Goal: Task Accomplishment & Management: Complete application form

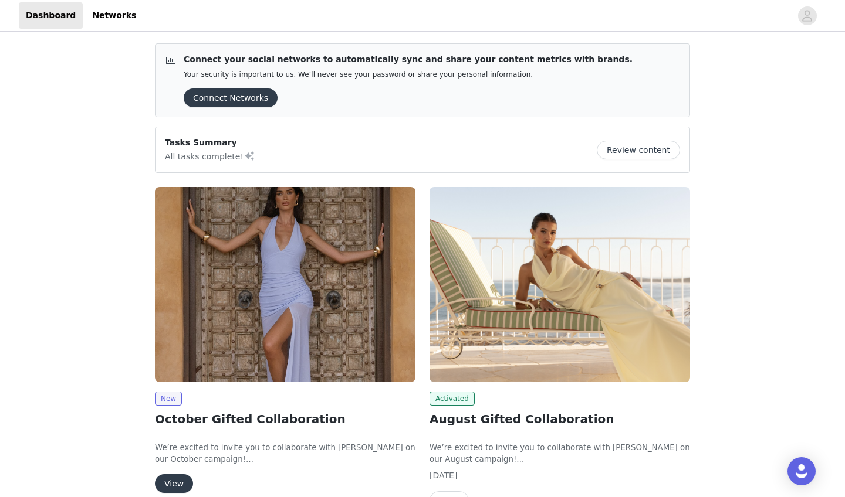
click at [175, 438] on button "View" at bounding box center [174, 483] width 38 height 19
click at [434, 438] on button "View" at bounding box center [448, 500] width 39 height 19
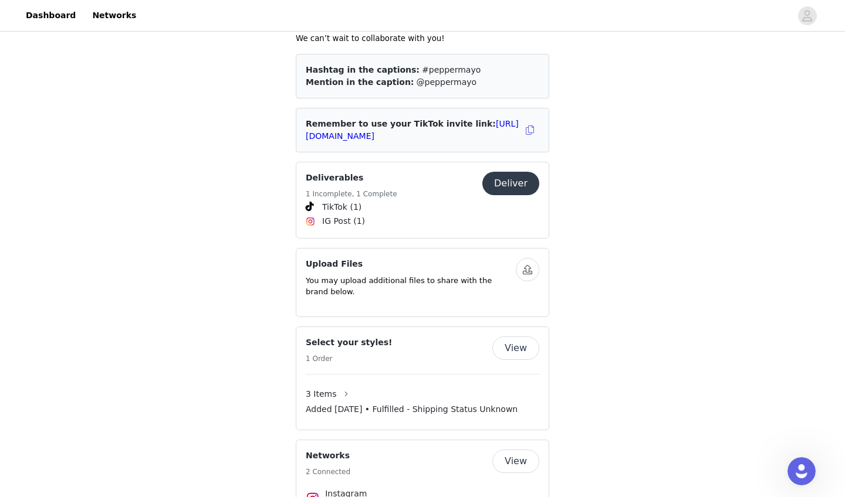
scroll to position [528, 0]
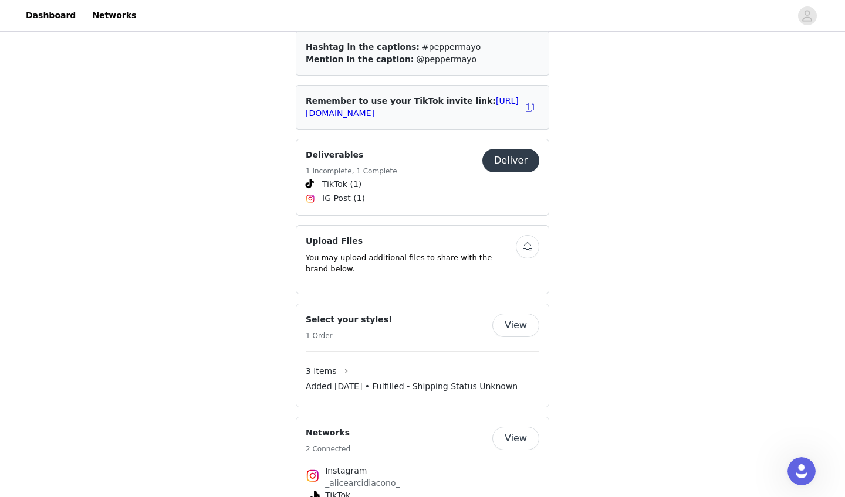
click at [434, 314] on button "View" at bounding box center [515, 325] width 47 height 23
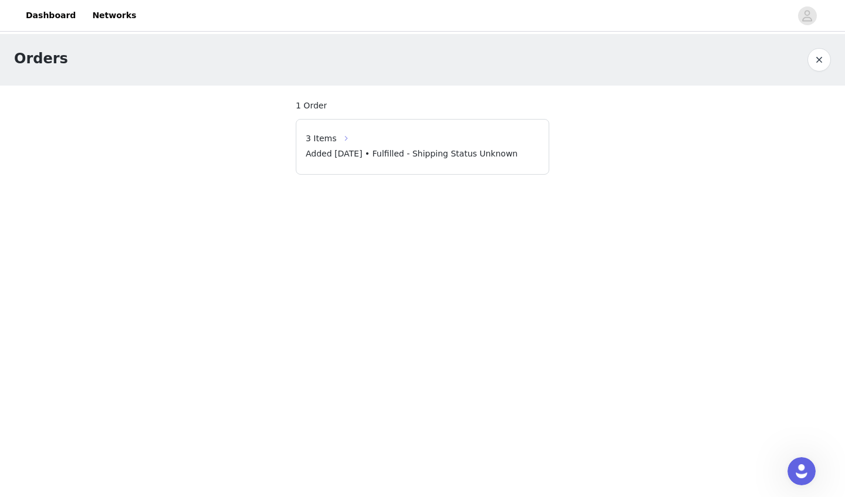
click at [337, 142] on button "button" at bounding box center [346, 138] width 19 height 19
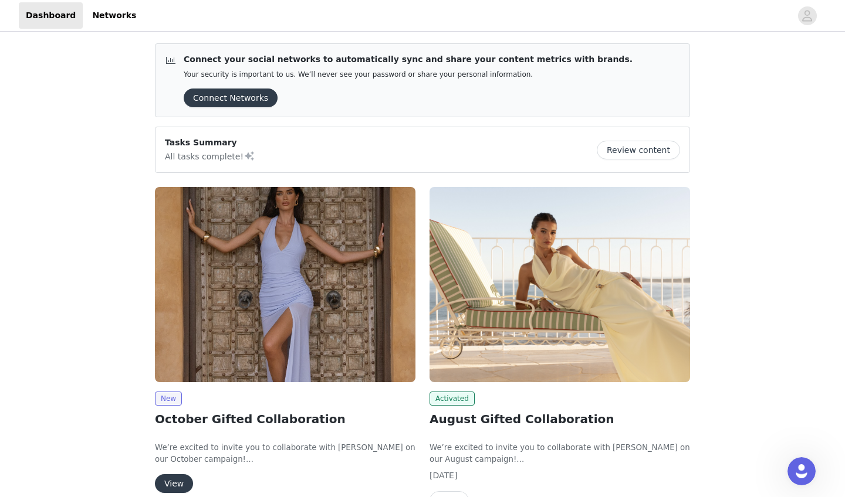
click at [173, 438] on button "View" at bounding box center [174, 483] width 38 height 19
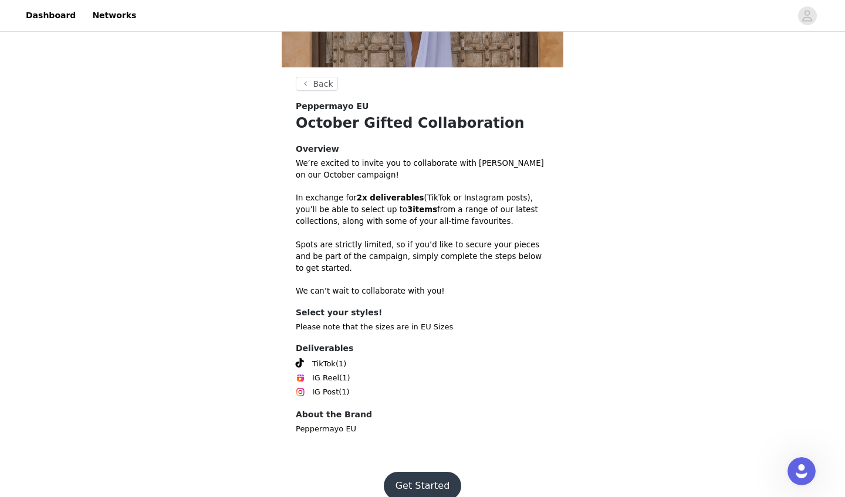
scroll to position [247, 0]
click at [399, 438] on button "Get Started" at bounding box center [423, 487] width 78 height 28
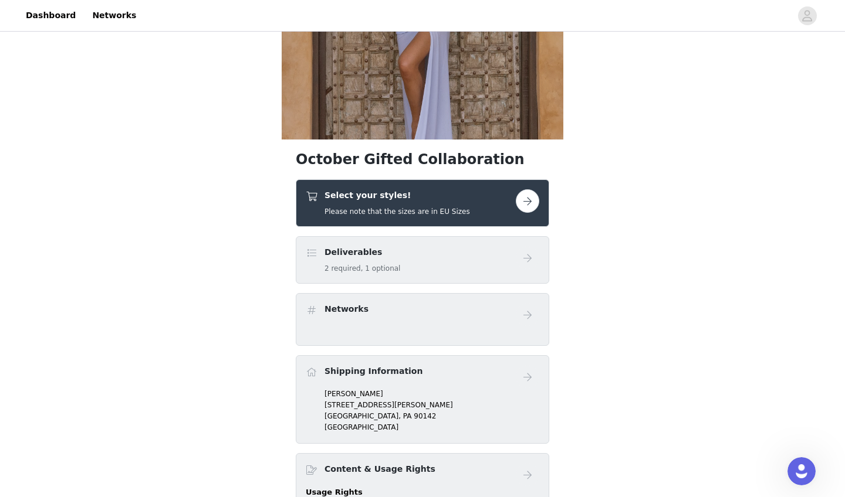
scroll to position [182, 0]
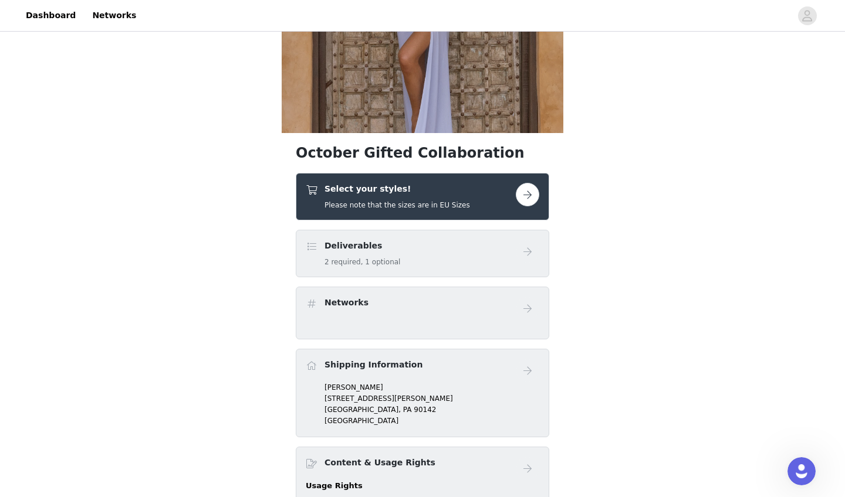
click at [434, 189] on button "button" at bounding box center [527, 194] width 23 height 23
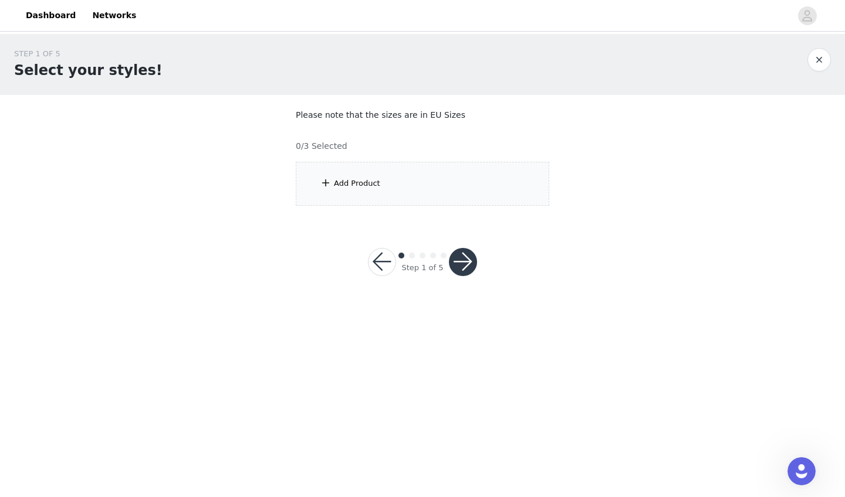
click at [389, 190] on div "Add Product" at bounding box center [422, 184] width 253 height 44
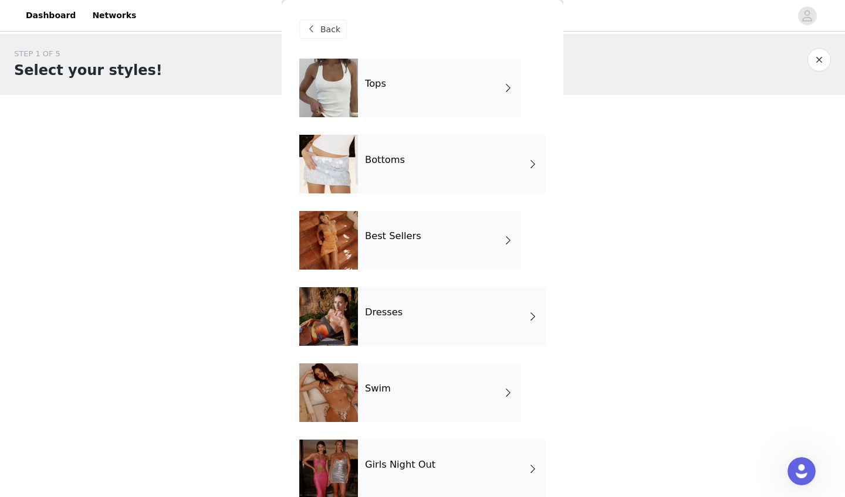
click at [423, 93] on div "Tops" at bounding box center [439, 88] width 163 height 59
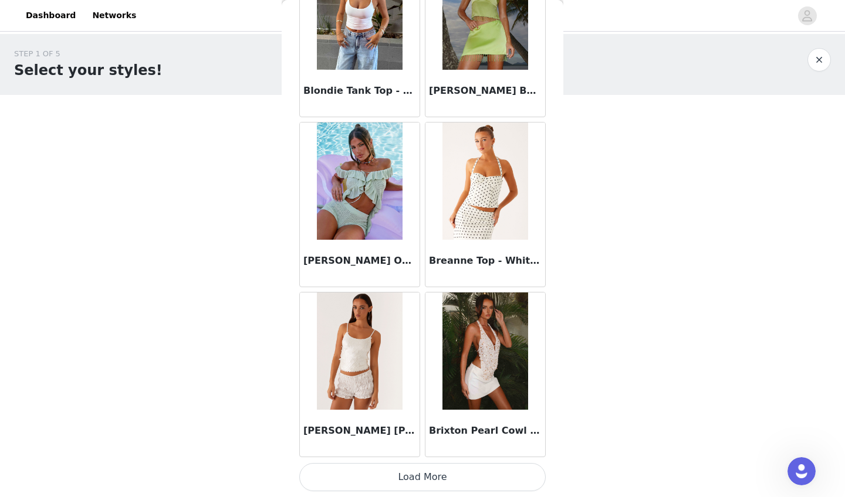
click at [393, 438] on button "Load More" at bounding box center [422, 477] width 246 height 28
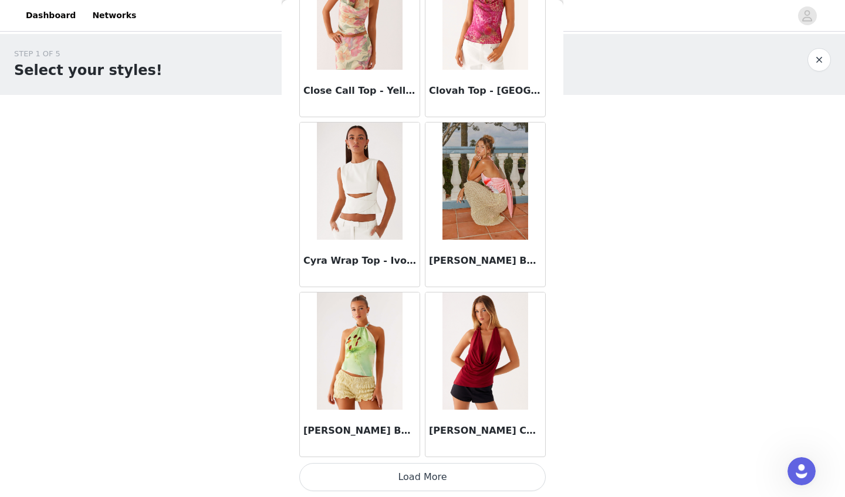
click at [434, 438] on button "Load More" at bounding box center [422, 477] width 246 height 28
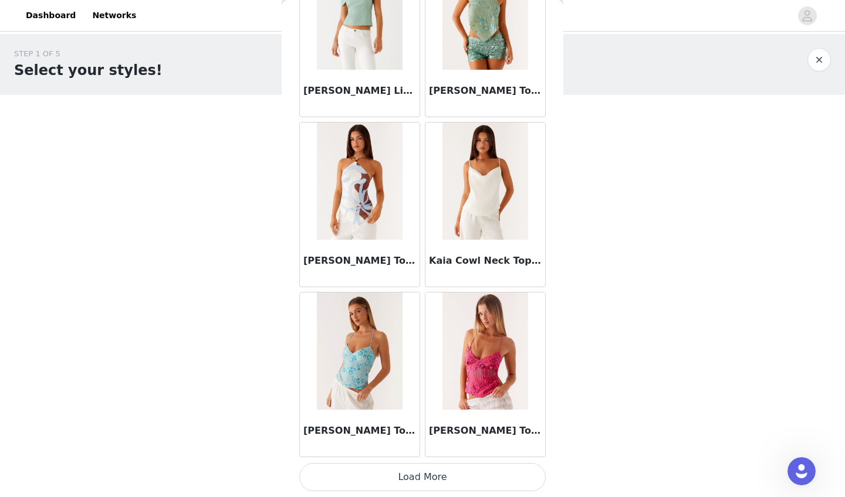
click at [411, 438] on button "Load More" at bounding box center [422, 477] width 246 height 28
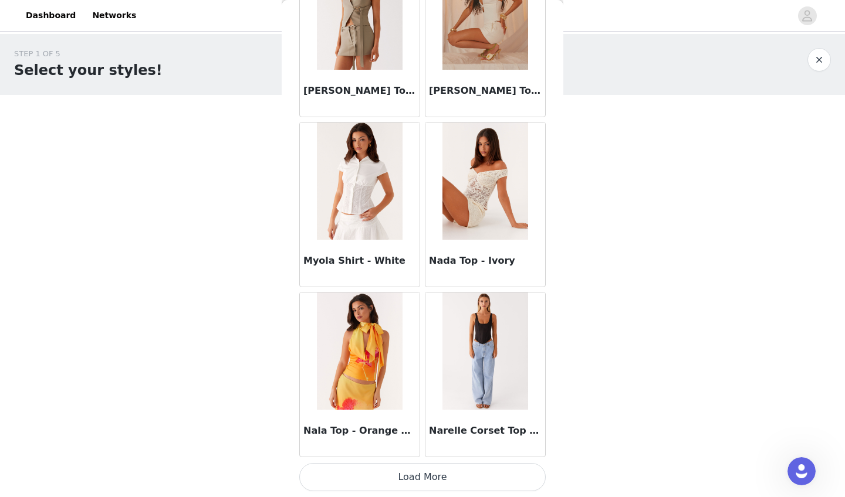
click at [413, 438] on button "Load More" at bounding box center [422, 477] width 246 height 28
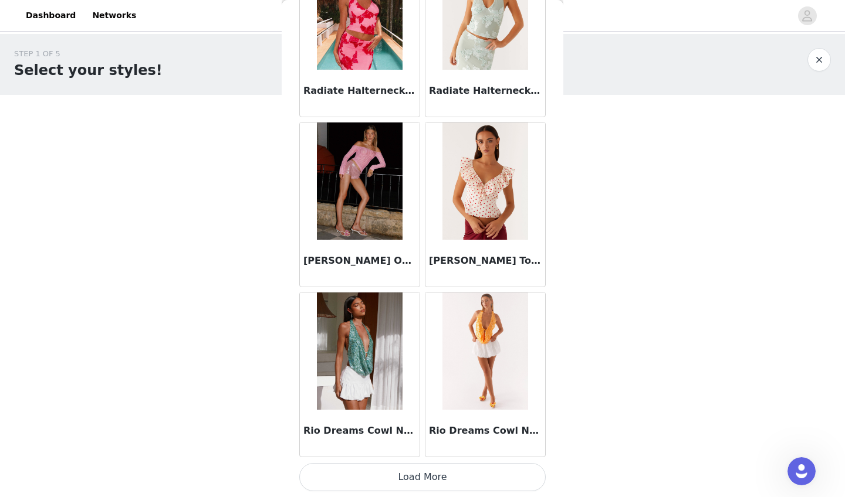
click at [407, 438] on button "Load More" at bounding box center [422, 477] width 246 height 28
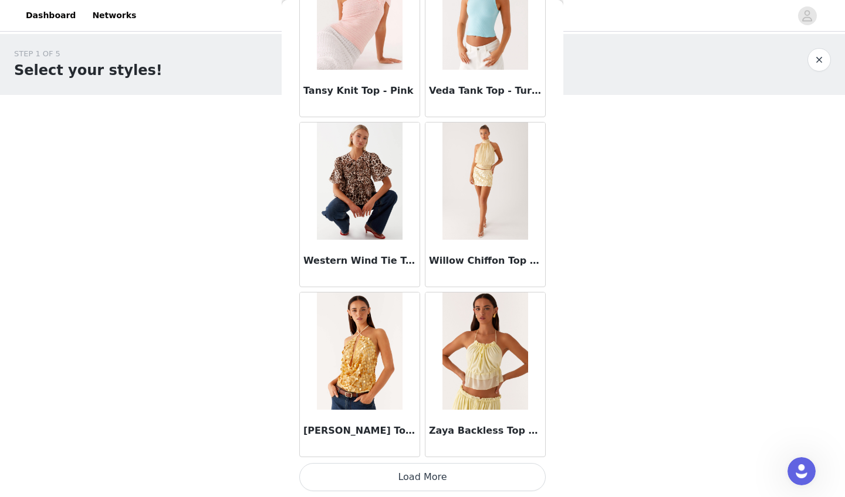
click at [394, 438] on button "Load More" at bounding box center [422, 477] width 246 height 28
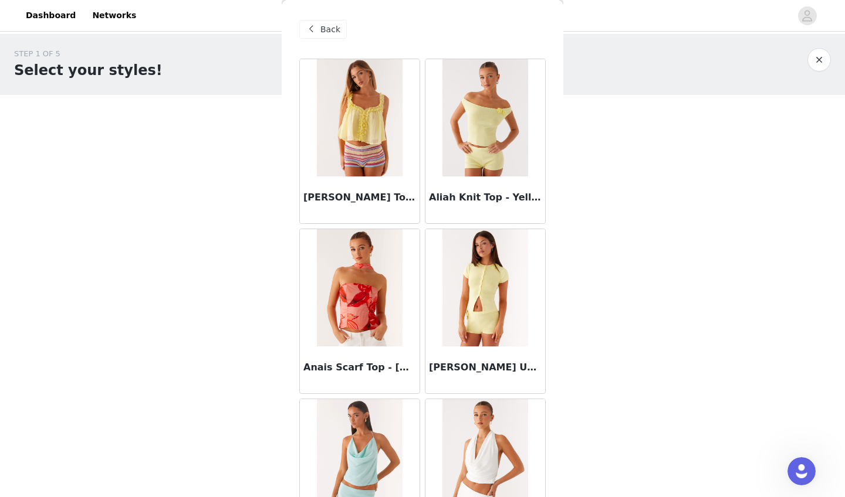
click at [317, 25] on span at bounding box center [311, 29] width 14 height 14
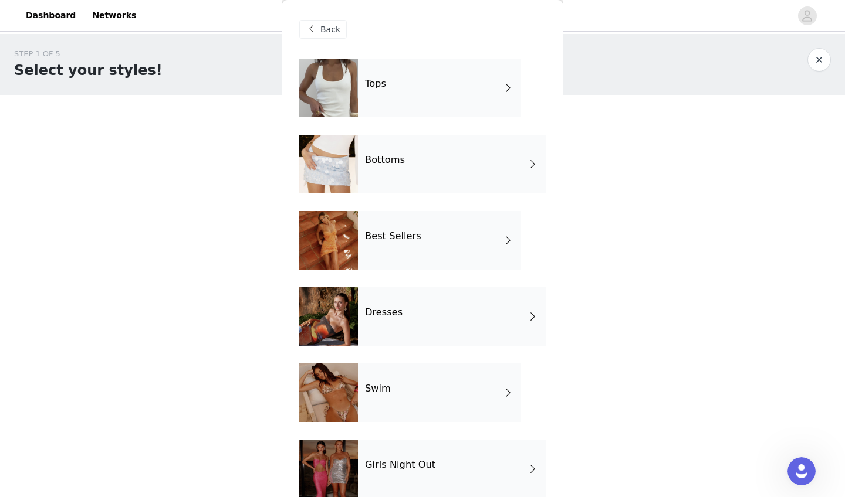
click at [413, 160] on div "Bottoms" at bounding box center [452, 164] width 188 height 59
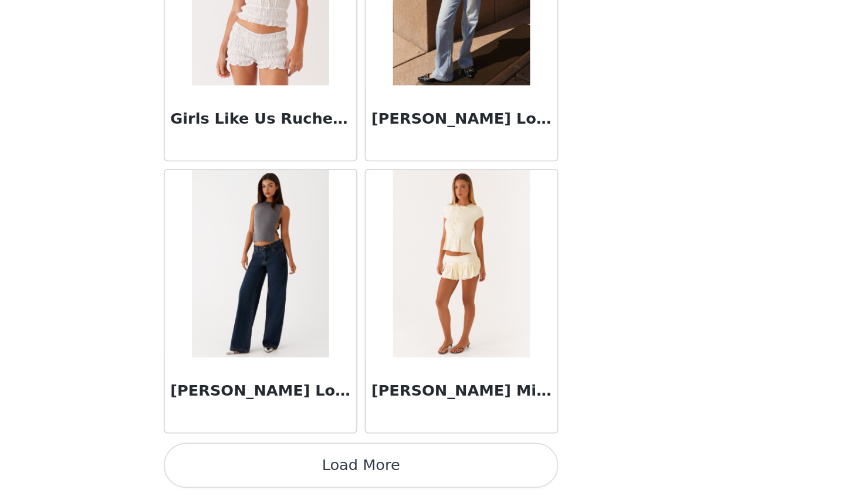
click at [299, 438] on button "Load More" at bounding box center [422, 477] width 246 height 28
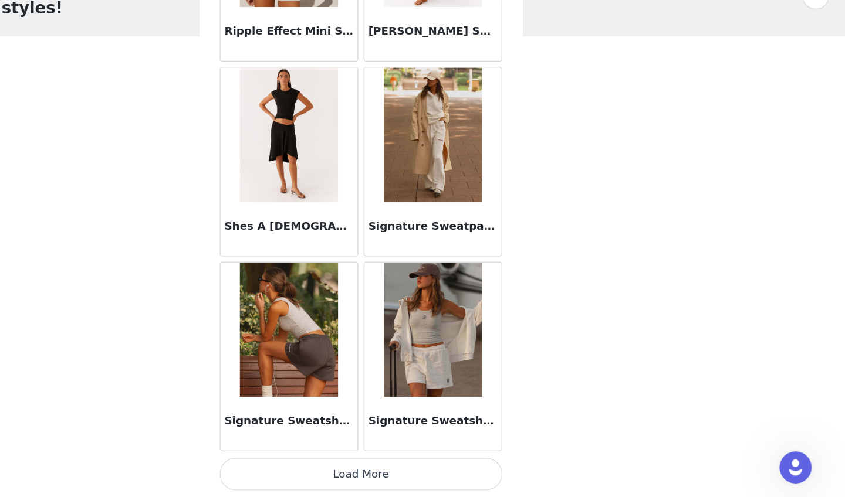
click at [299, 438] on button "Load More" at bounding box center [422, 477] width 246 height 28
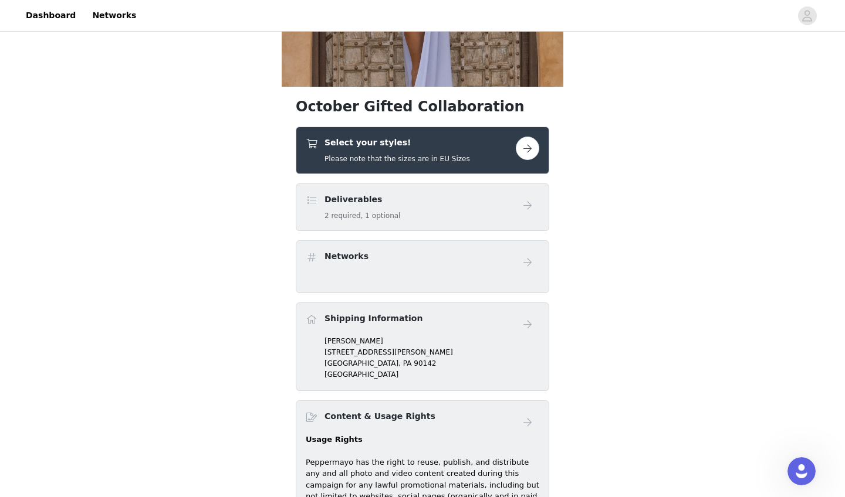
scroll to position [238, 0]
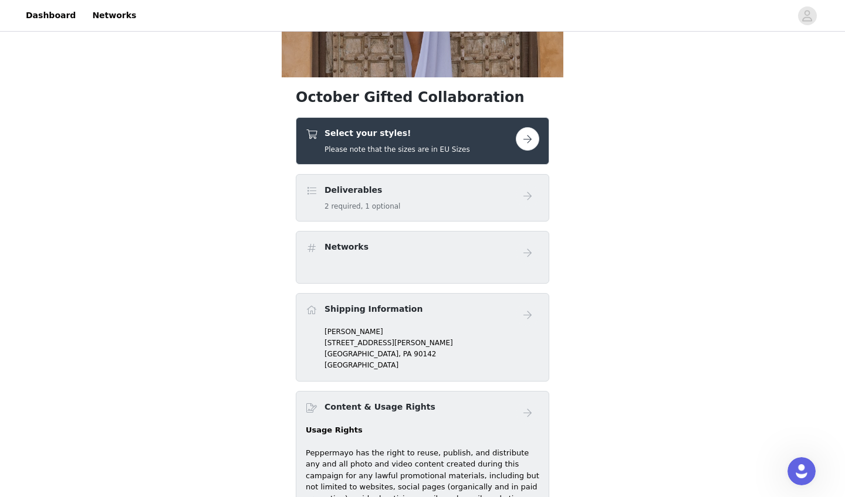
click at [434, 144] on button "button" at bounding box center [527, 138] width 23 height 23
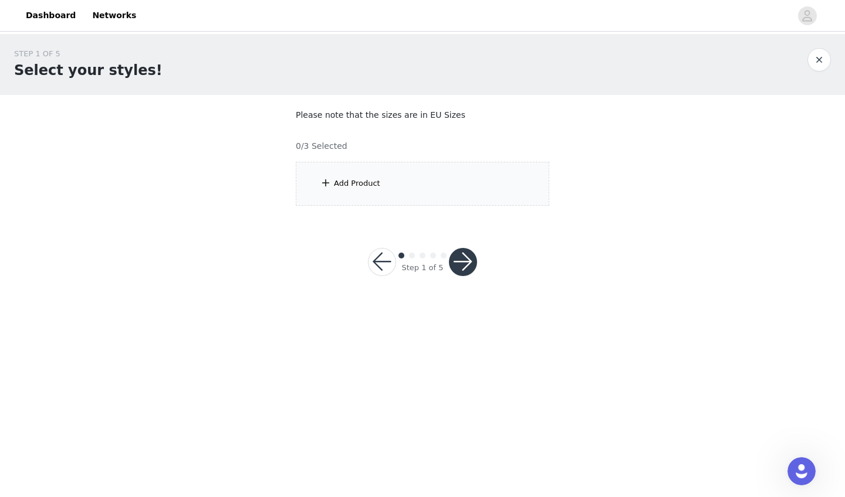
click at [364, 202] on div "Add Product" at bounding box center [422, 184] width 253 height 44
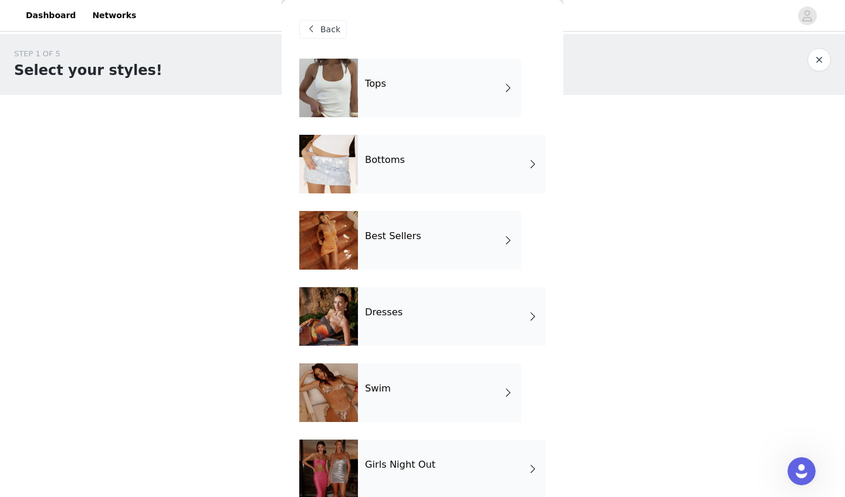
scroll to position [20, 0]
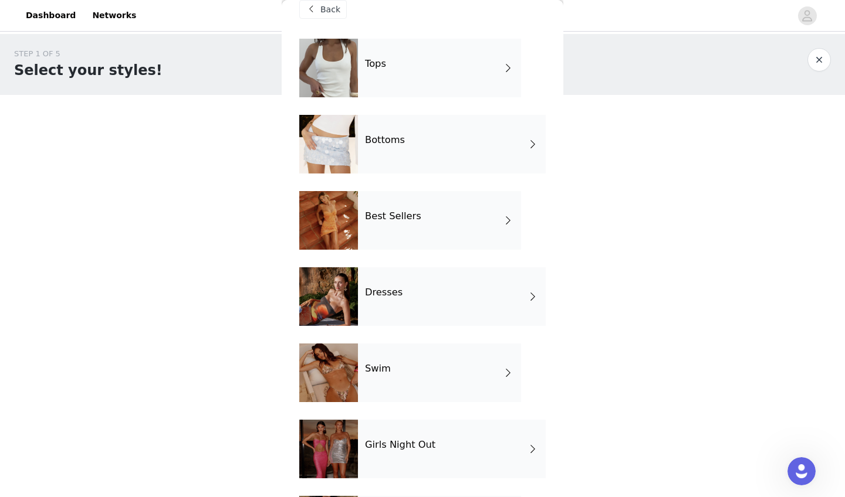
click at [433, 244] on div "Best Sellers" at bounding box center [439, 220] width 163 height 59
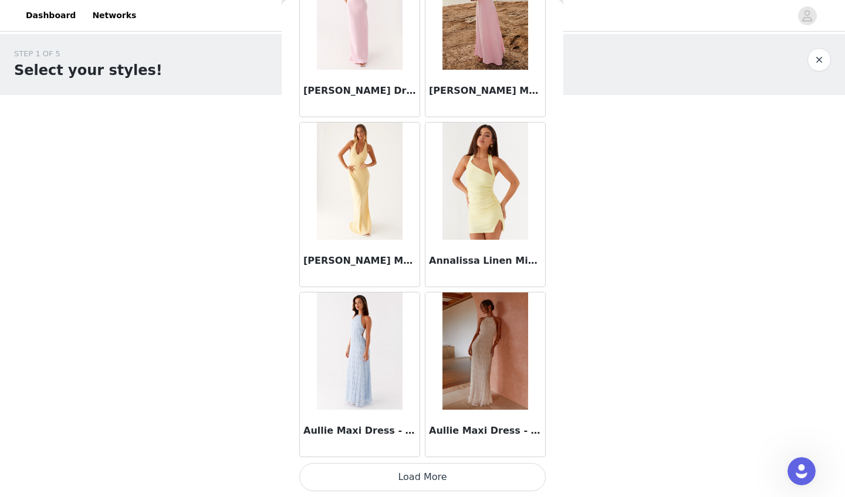
scroll to position [1297, 0]
click at [379, 438] on button "Load More" at bounding box center [422, 477] width 246 height 28
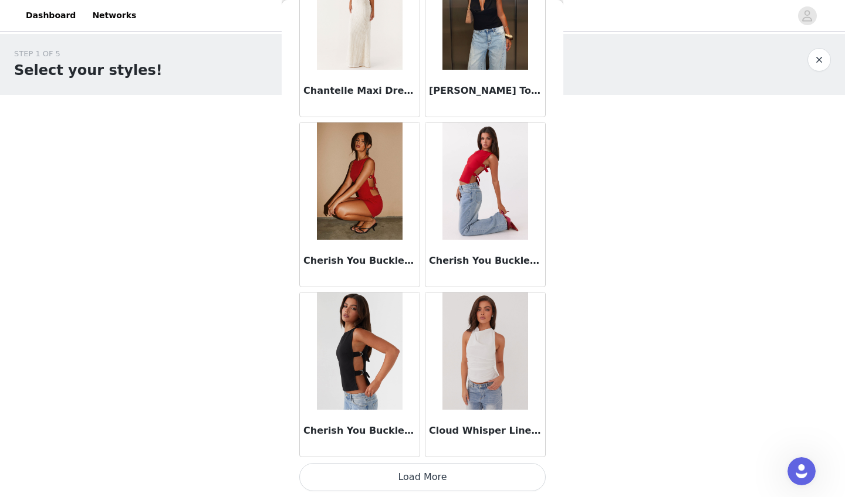
scroll to position [0, 0]
click at [411, 438] on button "Load More" at bounding box center [422, 477] width 246 height 28
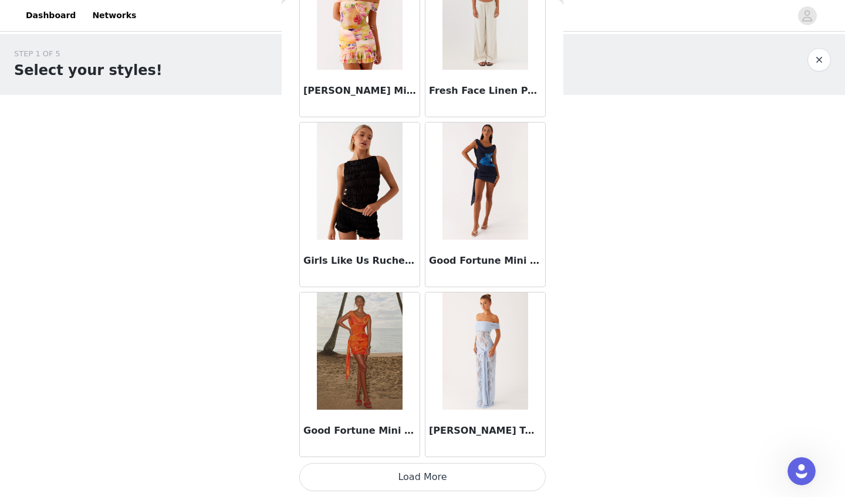
click at [428, 438] on button "Load More" at bounding box center [422, 477] width 246 height 28
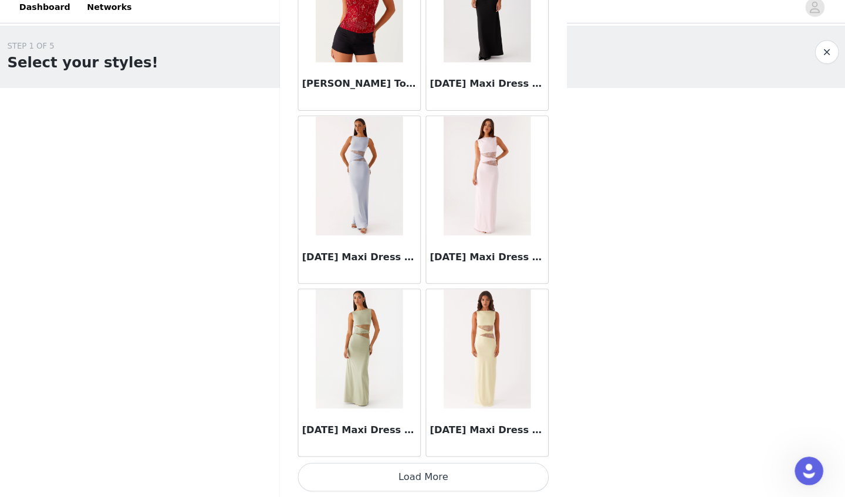
click at [396, 438] on button "Load More" at bounding box center [422, 477] width 246 height 28
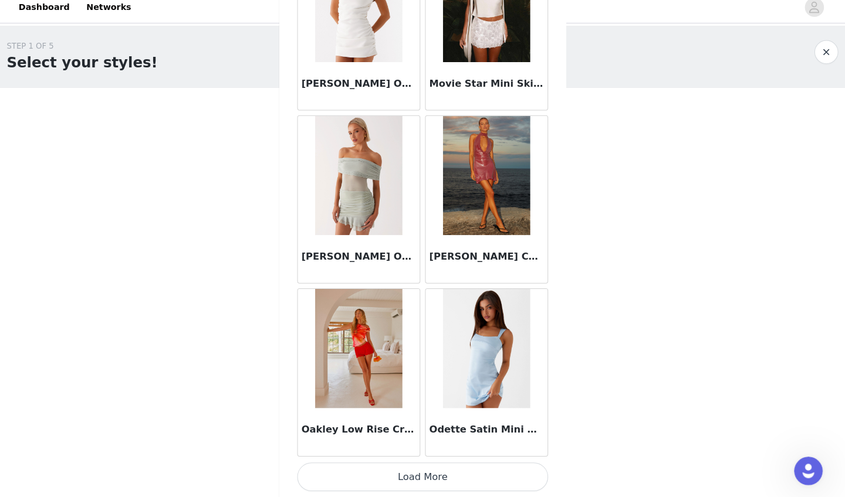
click at [396, 438] on button "Load More" at bounding box center [422, 477] width 246 height 28
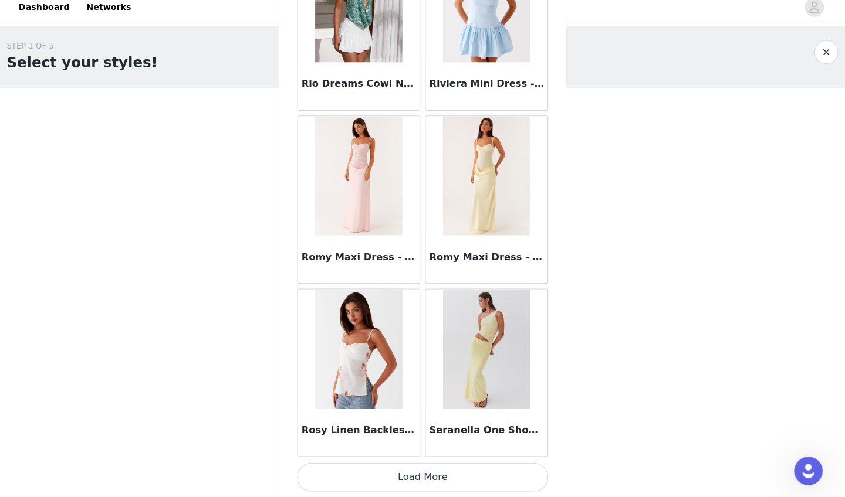
click at [434, 438] on button "Load More" at bounding box center [422, 477] width 246 height 28
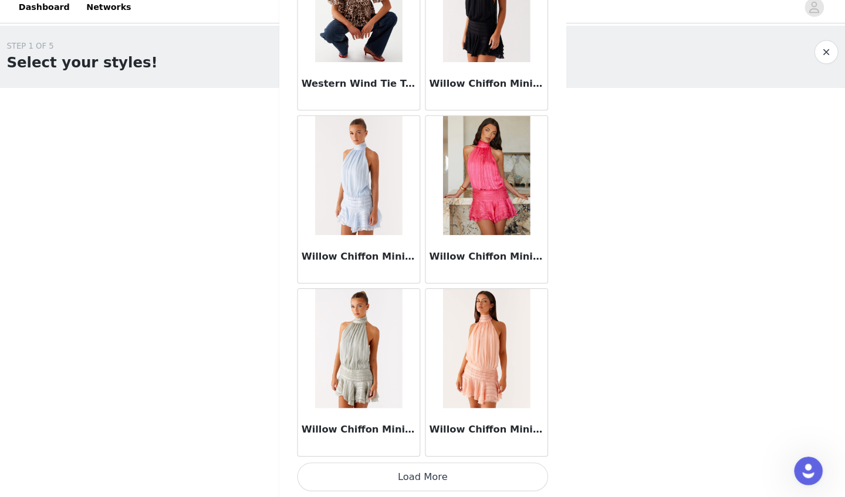
scroll to position [1, 0]
click at [413, 438] on button "Load More" at bounding box center [422, 477] width 246 height 28
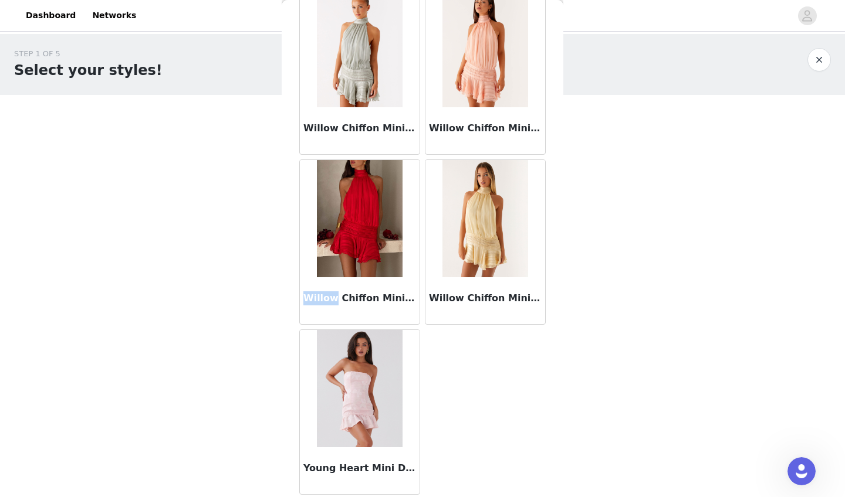
drag, startPoint x: 329, startPoint y: 291, endPoint x: 329, endPoint y: 272, distance: 19.4
click at [329, 272] on article "Willow Chiffon Mini Dress - Red" at bounding box center [359, 242] width 121 height 165
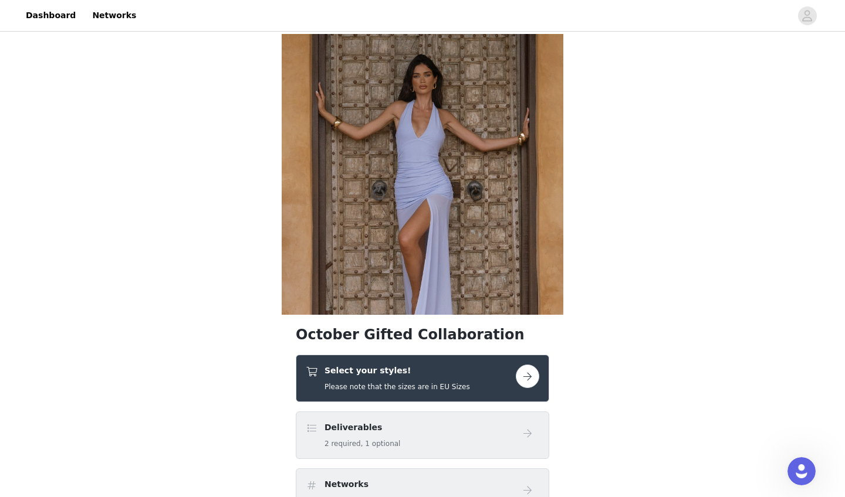
scroll to position [46, 0]
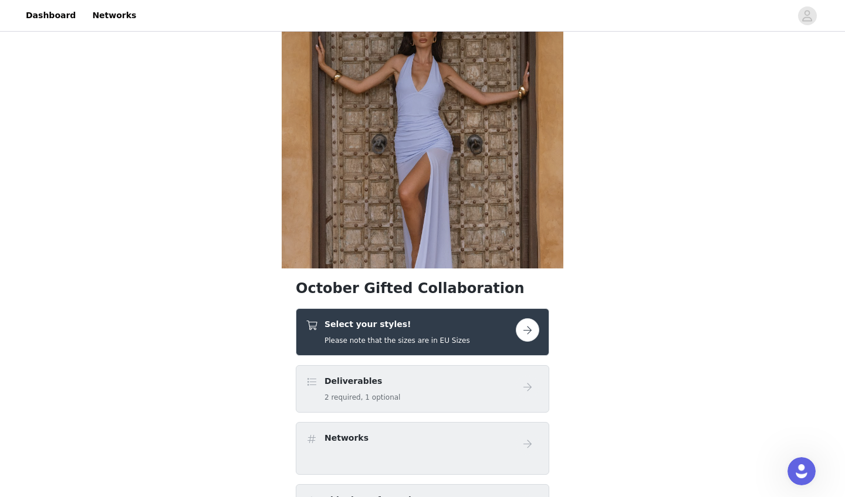
click at [434, 326] on button "button" at bounding box center [527, 329] width 23 height 23
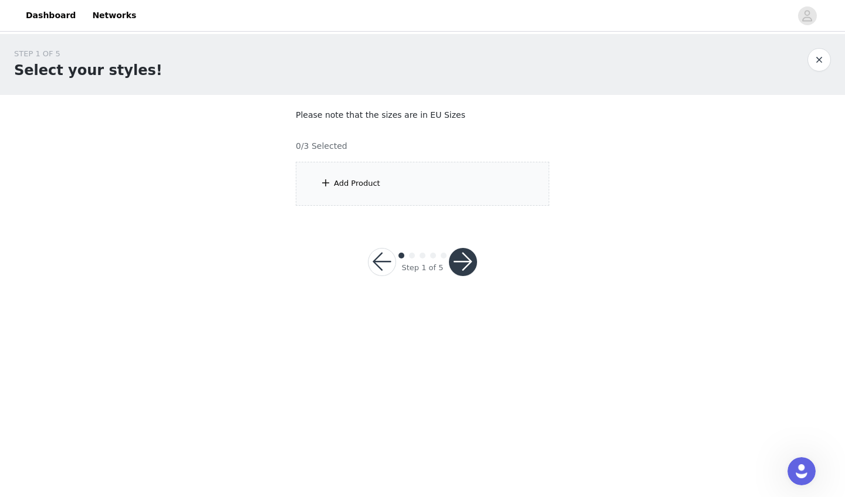
click at [360, 184] on div "Add Product" at bounding box center [357, 184] width 46 height 12
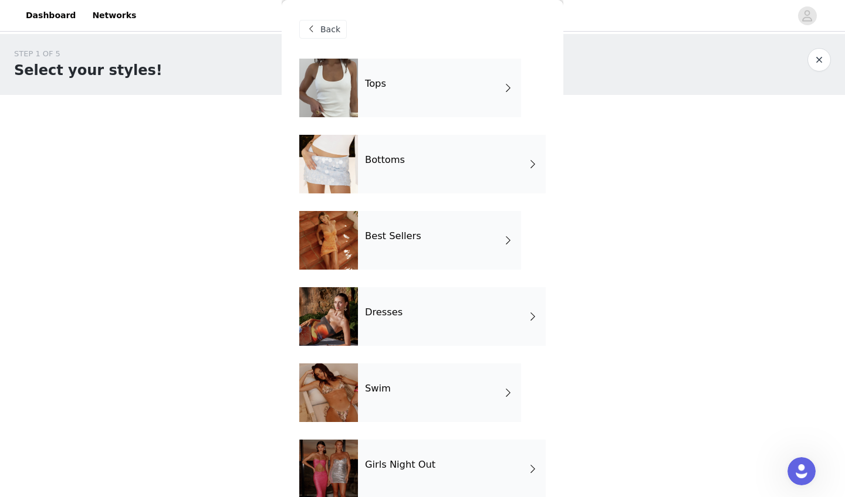
click at [396, 324] on div "Dresses" at bounding box center [452, 316] width 188 height 59
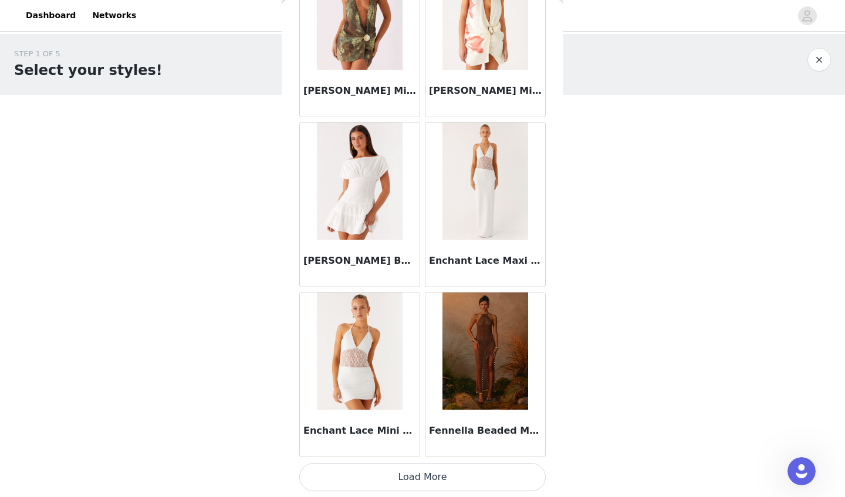
click at [379, 438] on button "Load More" at bounding box center [422, 477] width 246 height 28
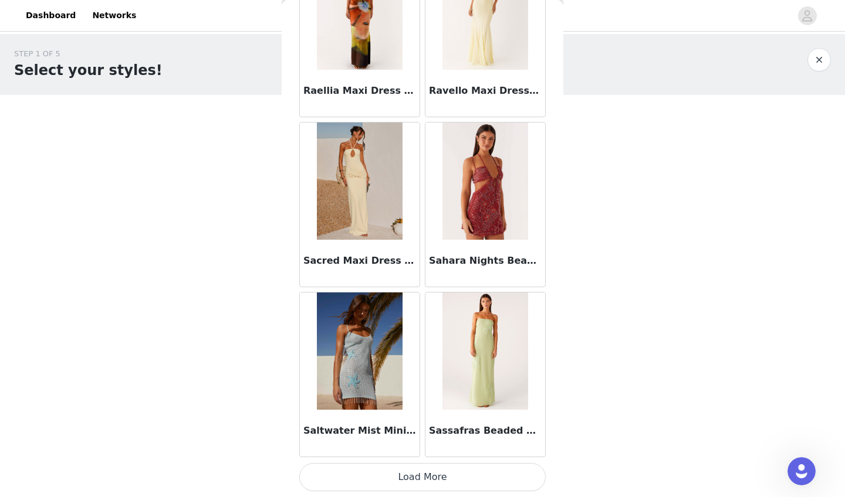
click at [434, 438] on button "Load More" at bounding box center [422, 477] width 246 height 28
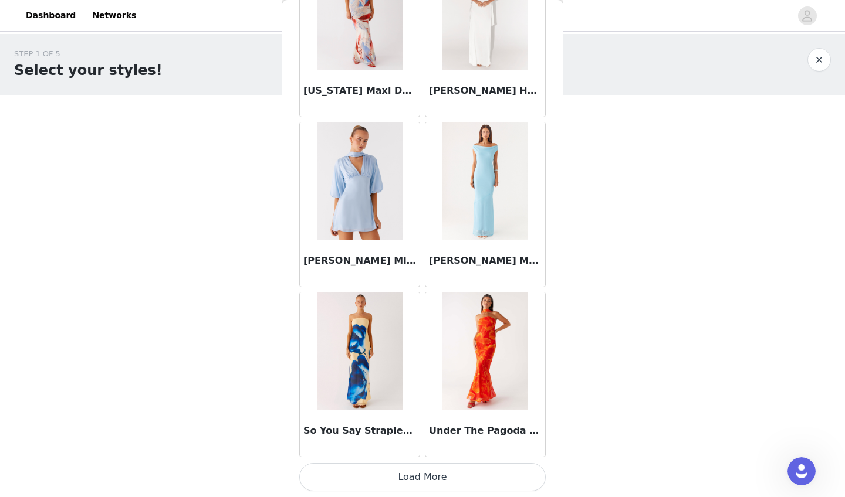
click at [402, 438] on button "Load More" at bounding box center [422, 477] width 246 height 28
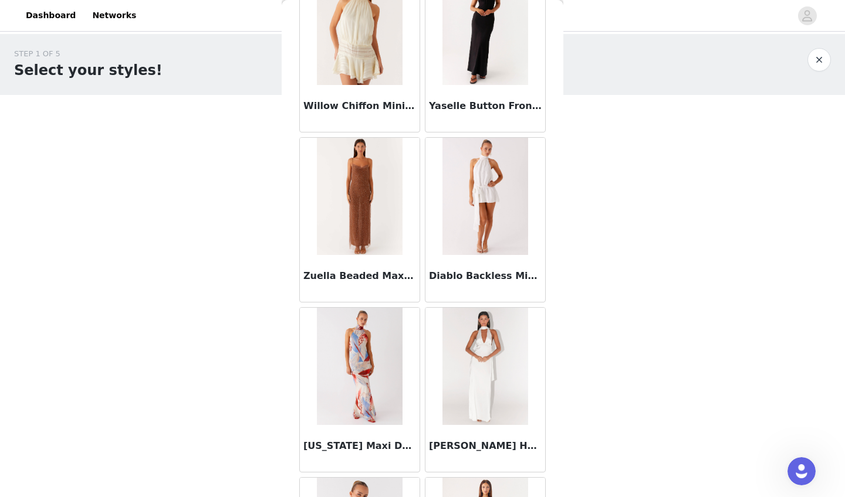
scroll to position [4131, 0]
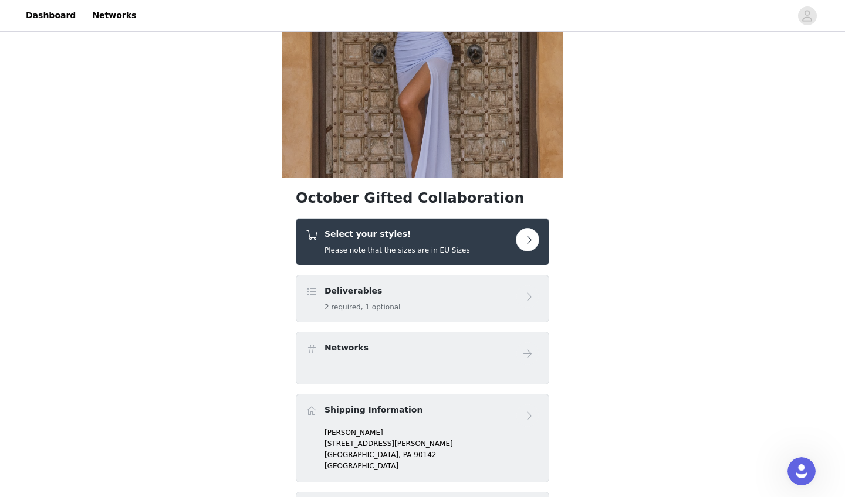
scroll to position [149, 0]
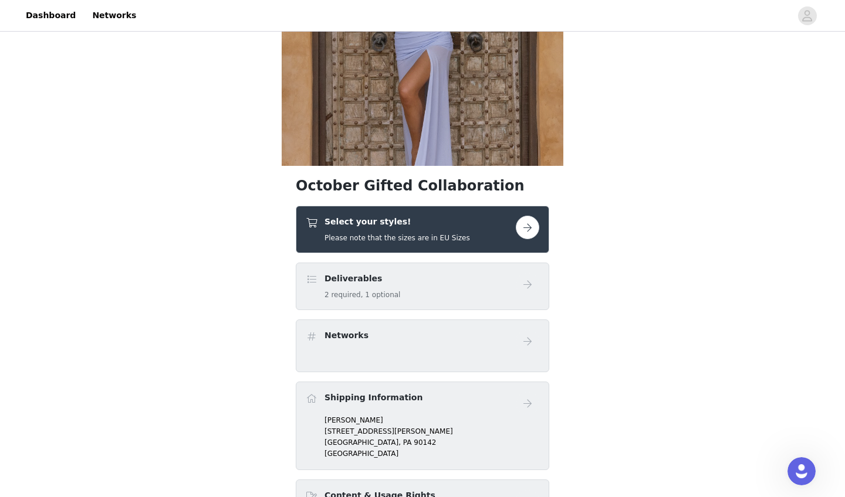
click at [434, 229] on button "button" at bounding box center [527, 227] width 23 height 23
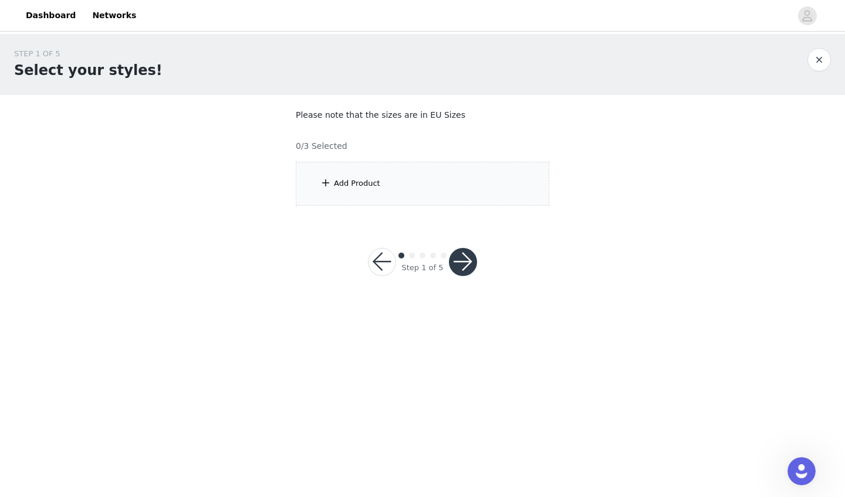
click at [351, 194] on div "Add Product" at bounding box center [422, 184] width 253 height 44
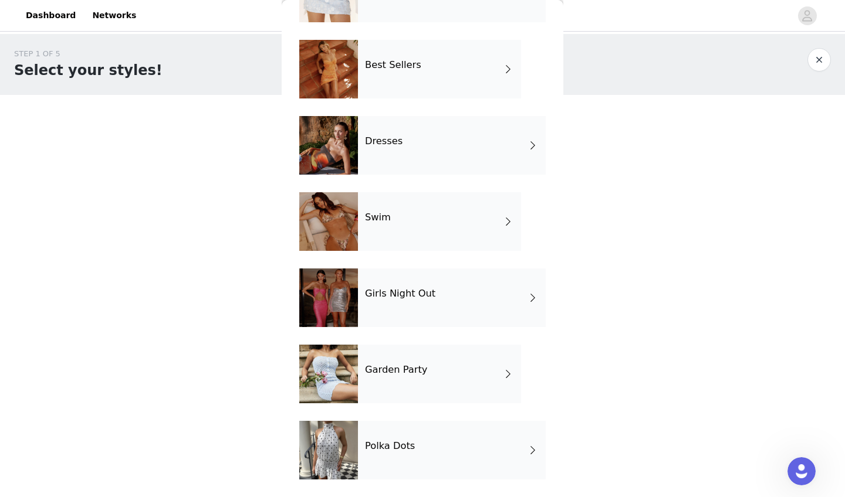
scroll to position [171, 0]
click at [407, 306] on div "Girls Night Out" at bounding box center [452, 298] width 188 height 59
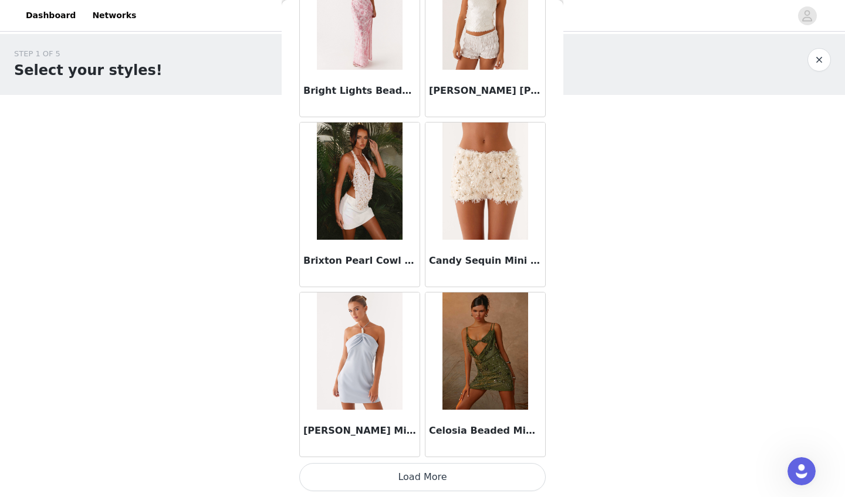
scroll to position [0, 0]
click at [397, 438] on button "Load More" at bounding box center [422, 477] width 246 height 28
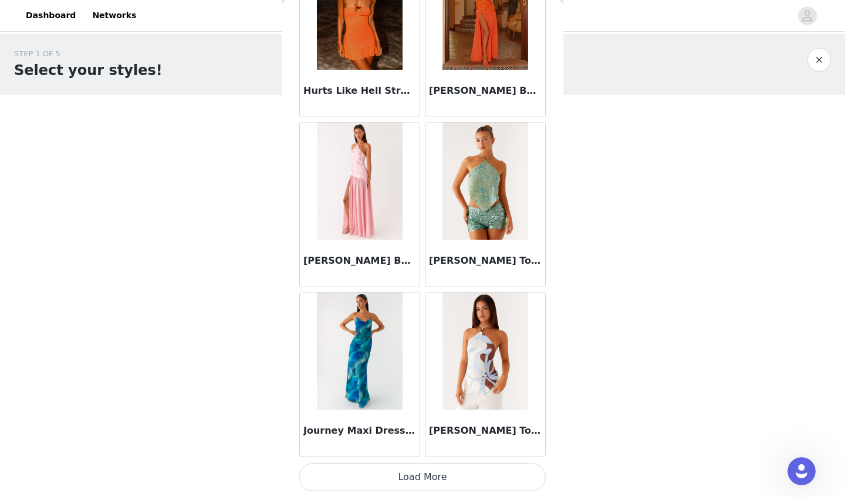
click at [398, 438] on button "Load More" at bounding box center [422, 477] width 246 height 28
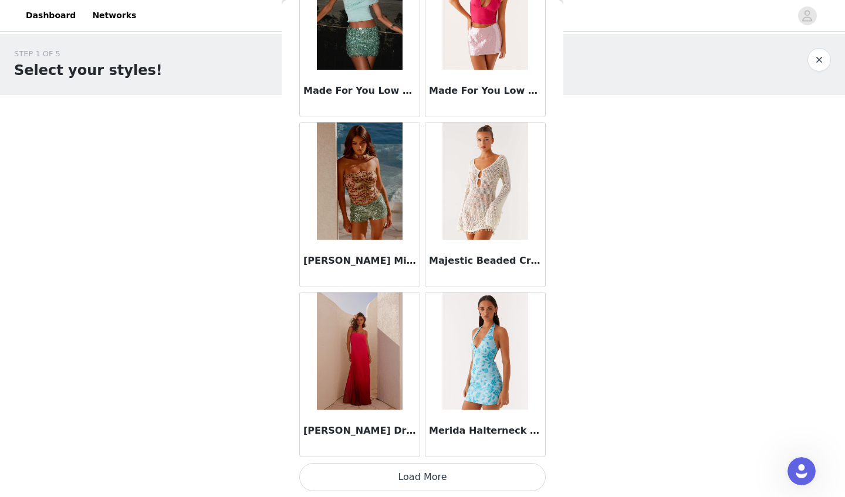
click at [427, 438] on button "Load More" at bounding box center [422, 477] width 246 height 28
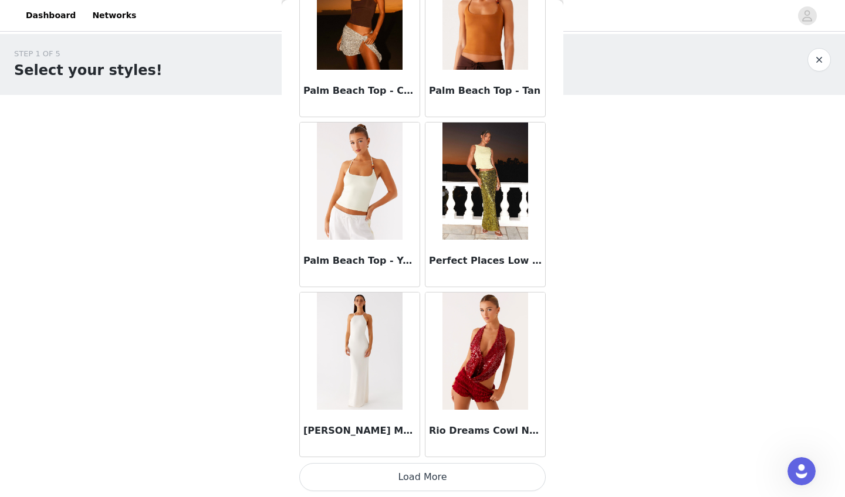
click at [428, 438] on button "Load More" at bounding box center [422, 477] width 246 height 28
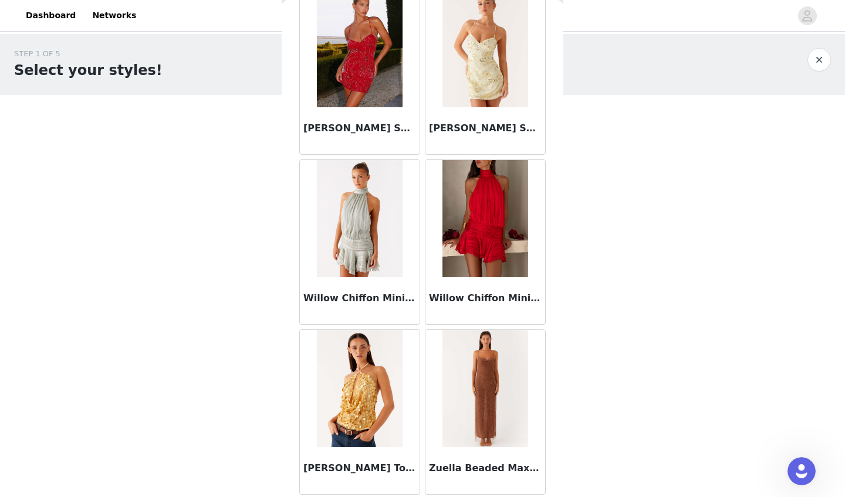
scroll to position [1, 0]
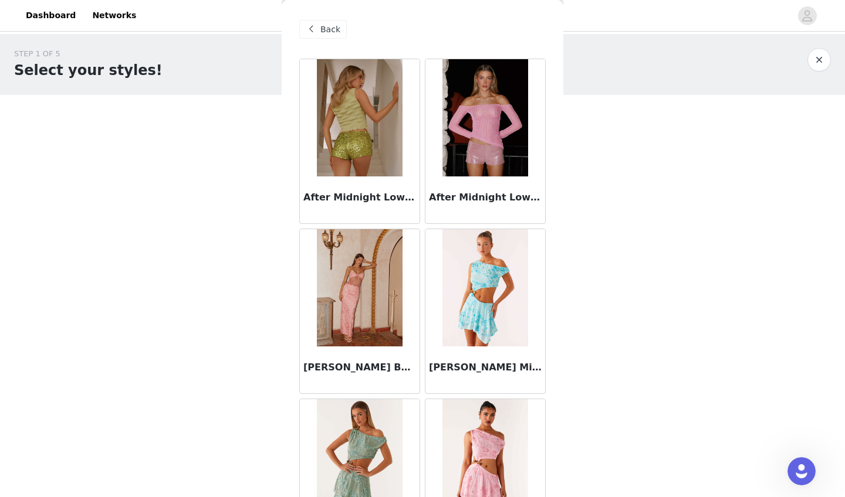
click at [323, 25] on span "Back" at bounding box center [330, 29] width 20 height 12
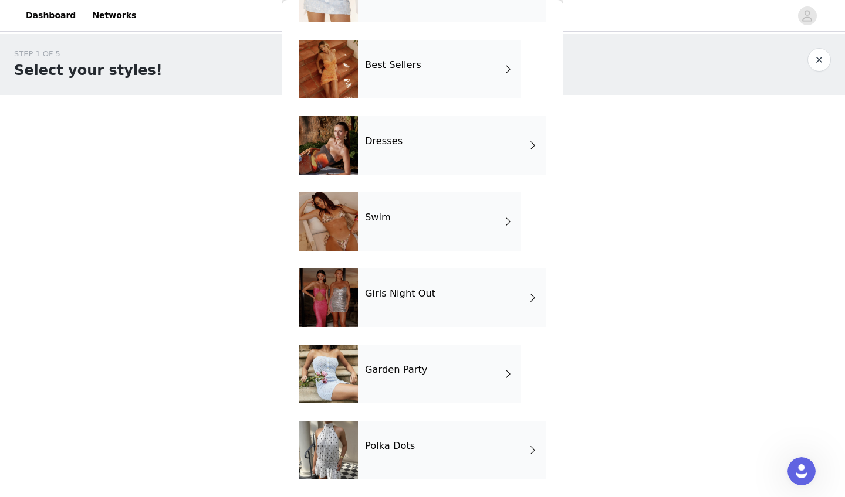
click at [416, 434] on div "Polka Dots" at bounding box center [452, 450] width 188 height 59
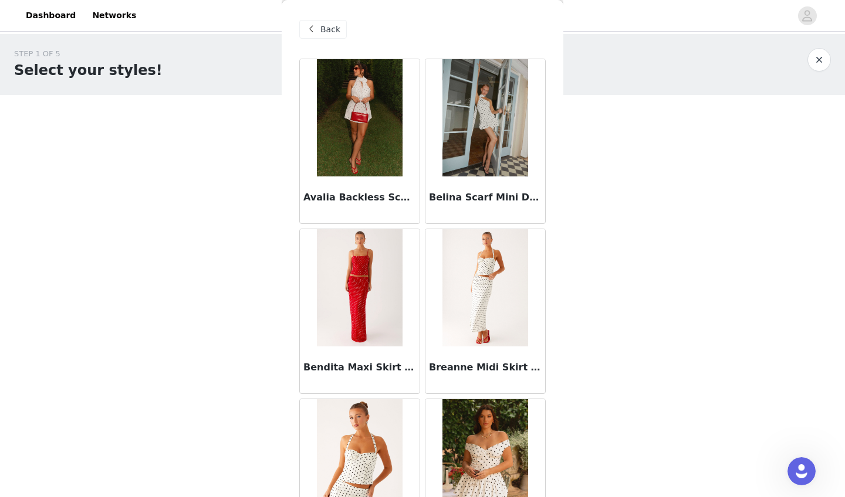
scroll to position [0, 0]
click at [308, 31] on span at bounding box center [311, 29] width 14 height 14
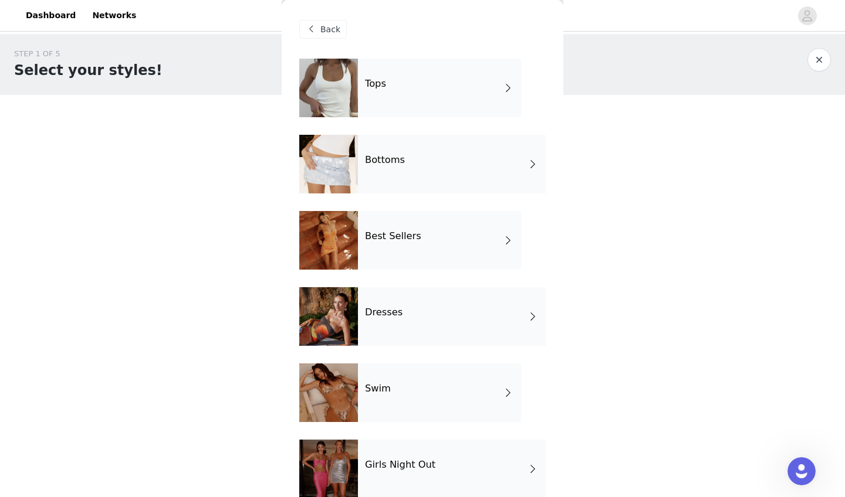
click at [401, 154] on div "Bottoms" at bounding box center [452, 164] width 188 height 59
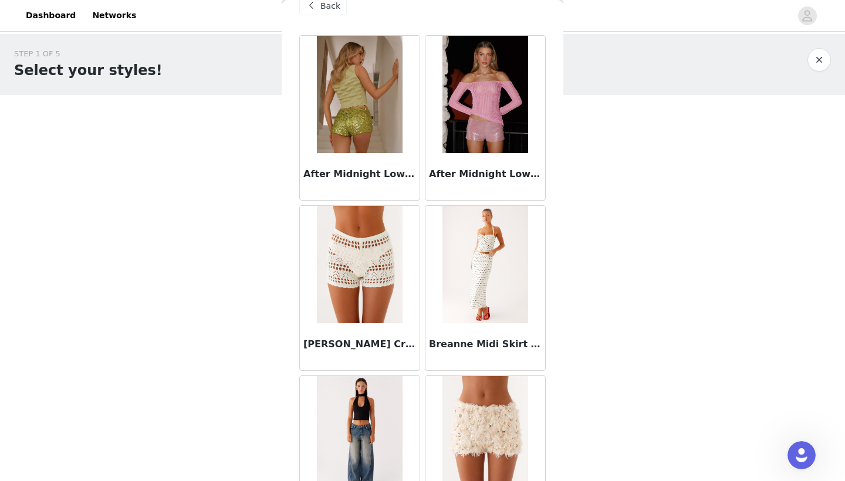
scroll to position [311, 0]
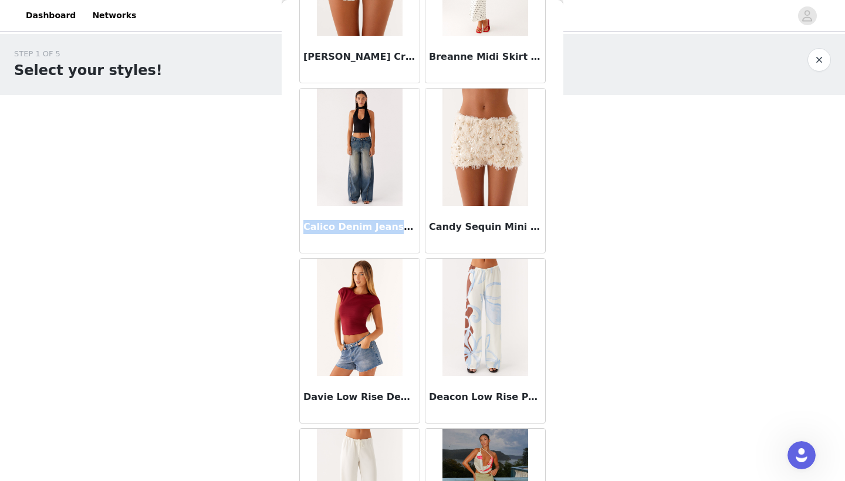
drag, startPoint x: 304, startPoint y: 229, endPoint x: 391, endPoint y: 229, distance: 86.8
click at [391, 229] on h3 "Calico Denim Jeans - Indigo" at bounding box center [359, 227] width 113 height 14
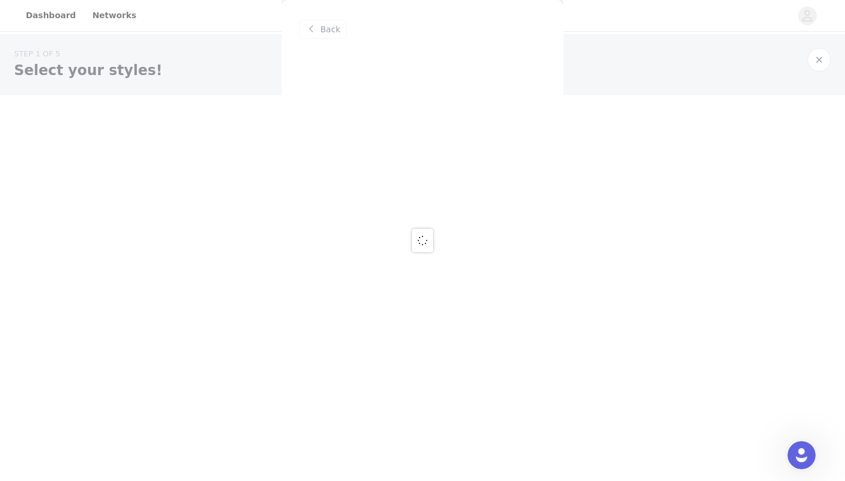
scroll to position [0, 0]
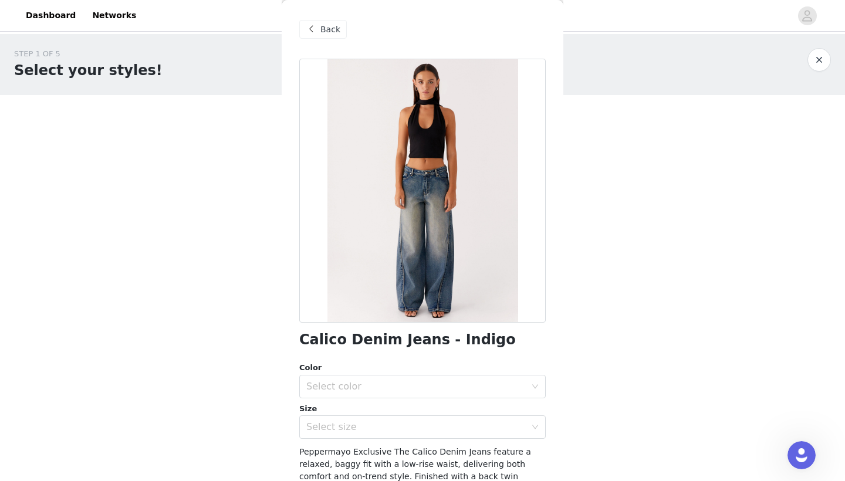
click at [316, 29] on span at bounding box center [311, 29] width 14 height 14
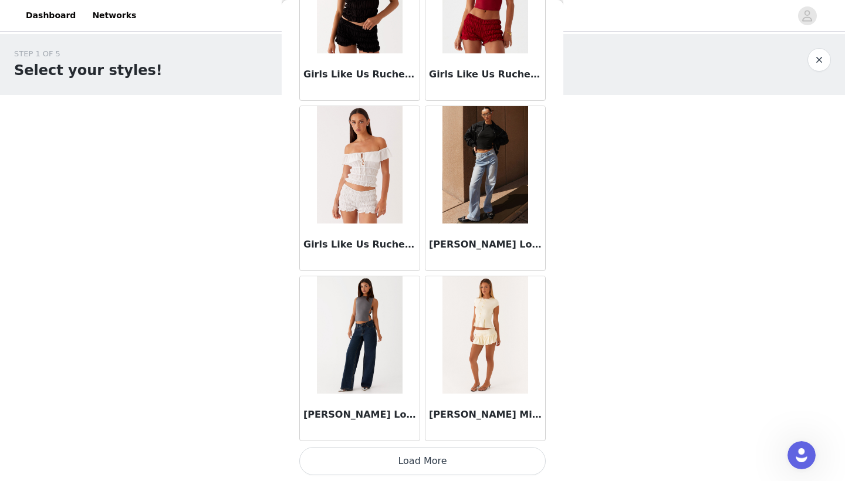
click at [384, 438] on button "Load More" at bounding box center [422, 461] width 246 height 28
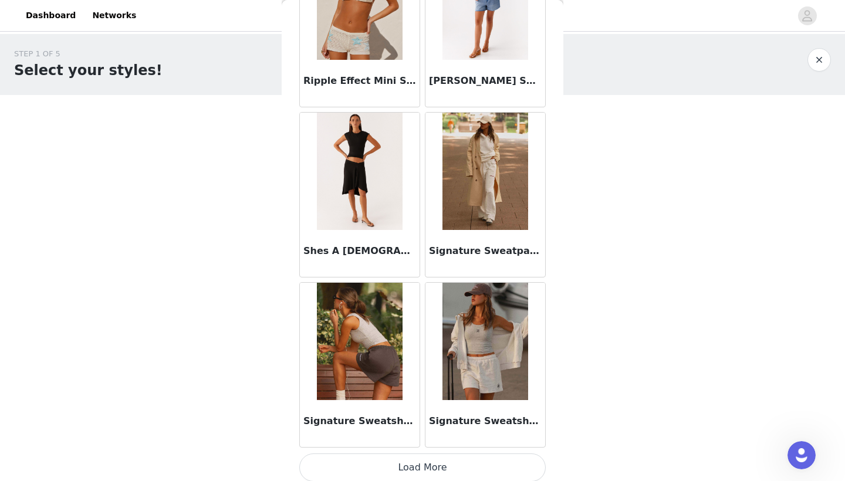
scroll to position [3009, 0]
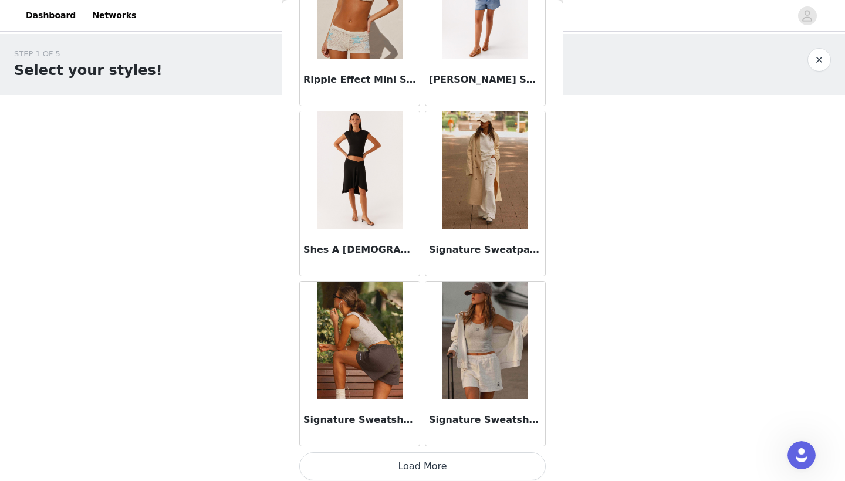
click at [434, 211] on img at bounding box center [484, 169] width 85 height 117
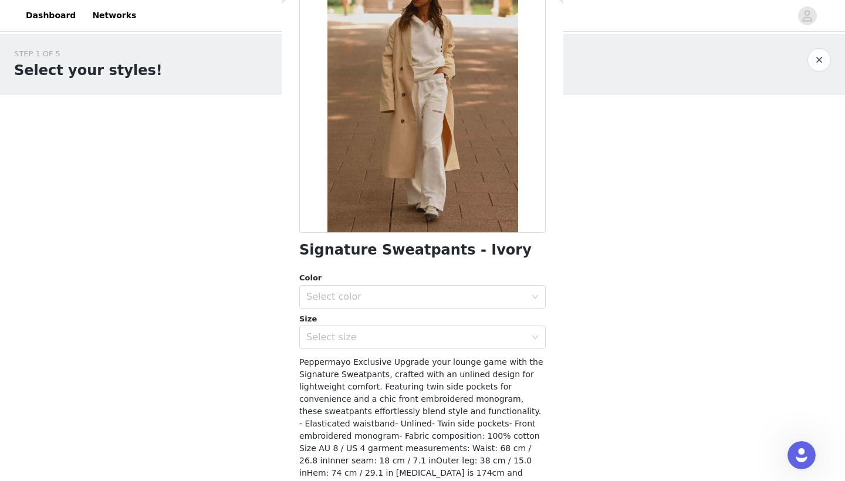
scroll to position [94, 0]
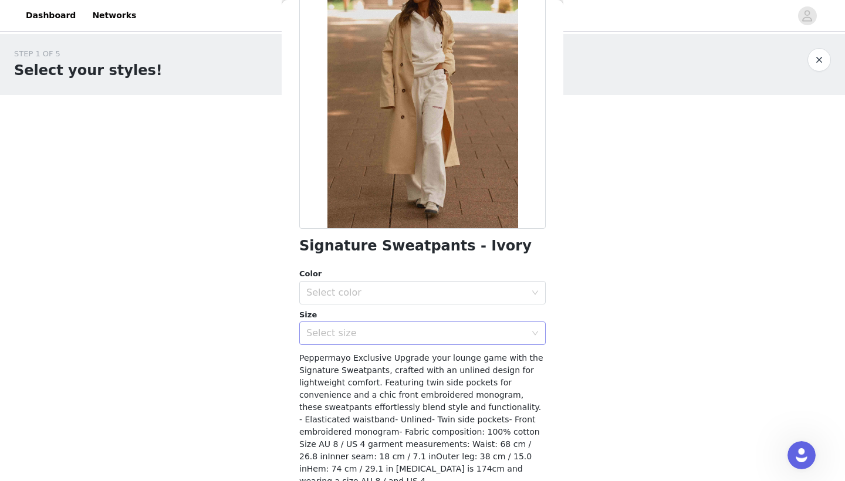
click at [356, 340] on div "Select size" at bounding box center [418, 333] width 225 height 22
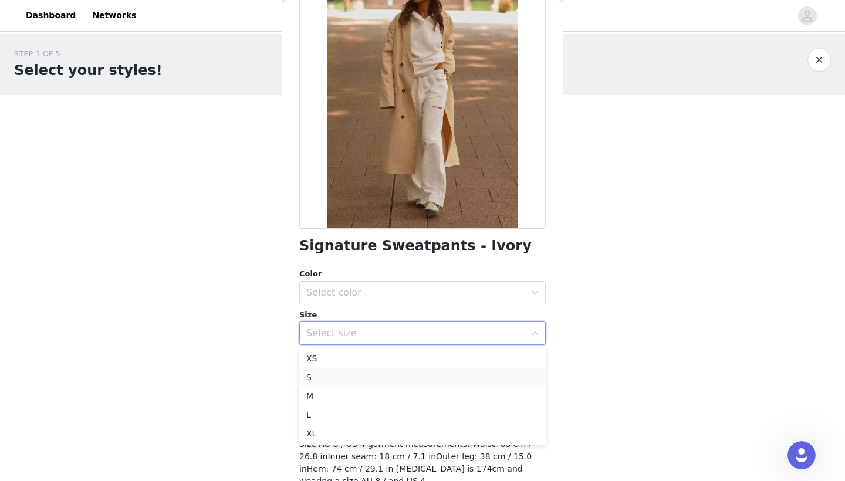
click at [334, 381] on li "S" at bounding box center [422, 377] width 246 height 19
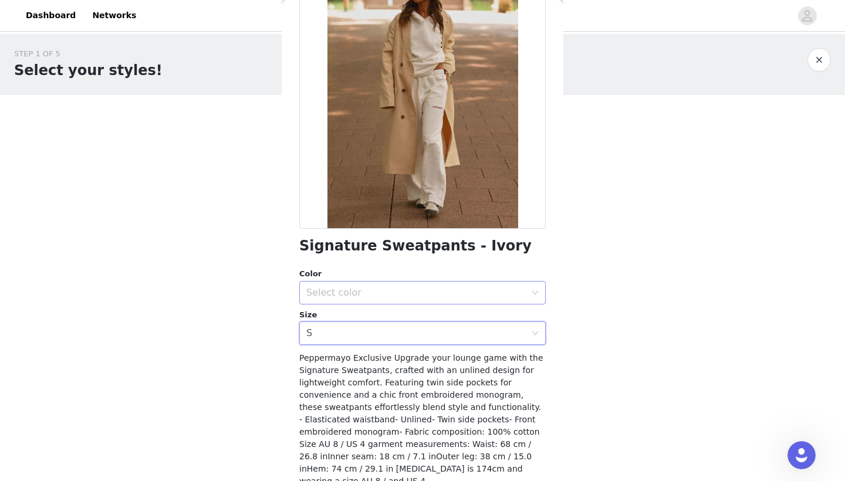
click at [369, 294] on div "Select color" at bounding box center [415, 293] width 219 height 12
click at [367, 314] on li "Ivory" at bounding box center [422, 317] width 246 height 19
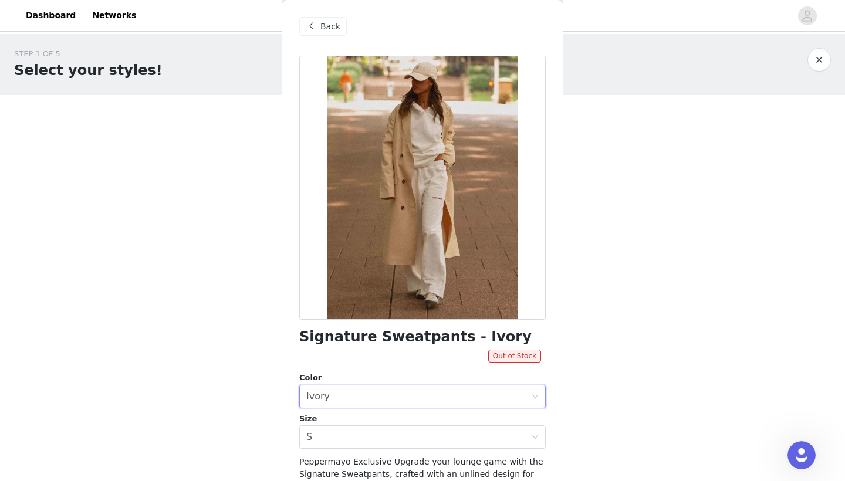
scroll to position [0, 0]
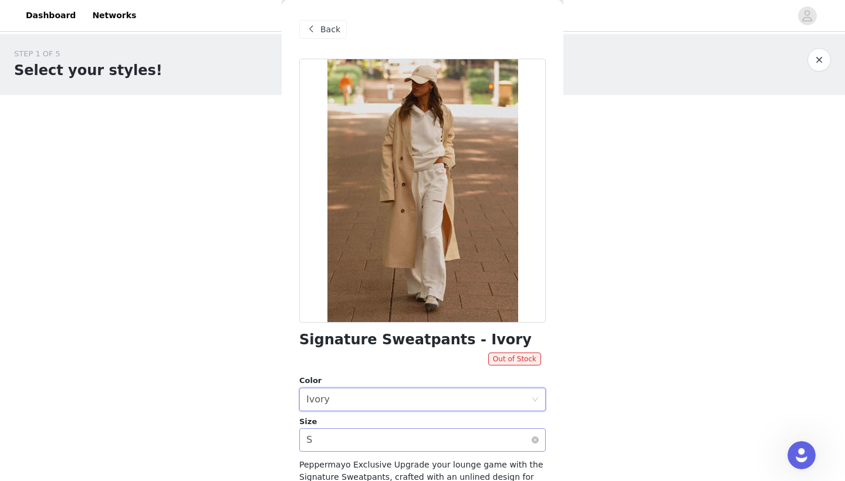
click at [327, 438] on div "Select size S" at bounding box center [418, 440] width 225 height 22
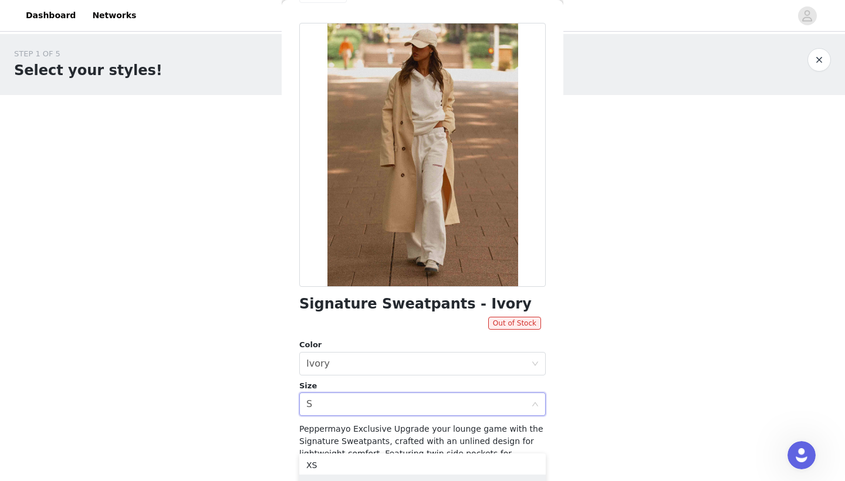
scroll to position [46, 0]
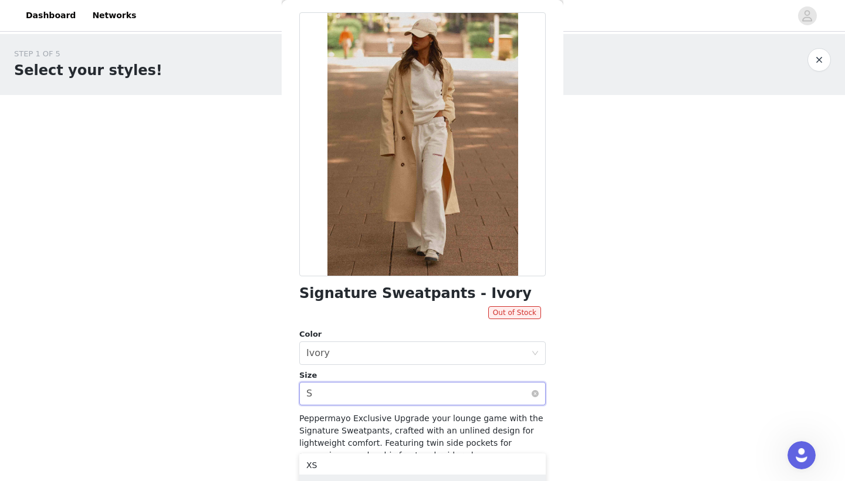
click at [360, 393] on div "Select size S" at bounding box center [418, 393] width 225 height 22
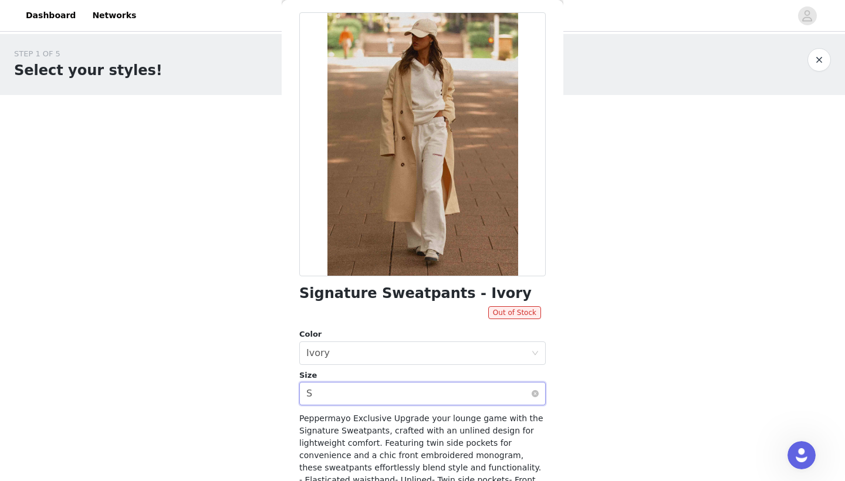
click at [434, 394] on div "Select size S" at bounding box center [418, 393] width 225 height 22
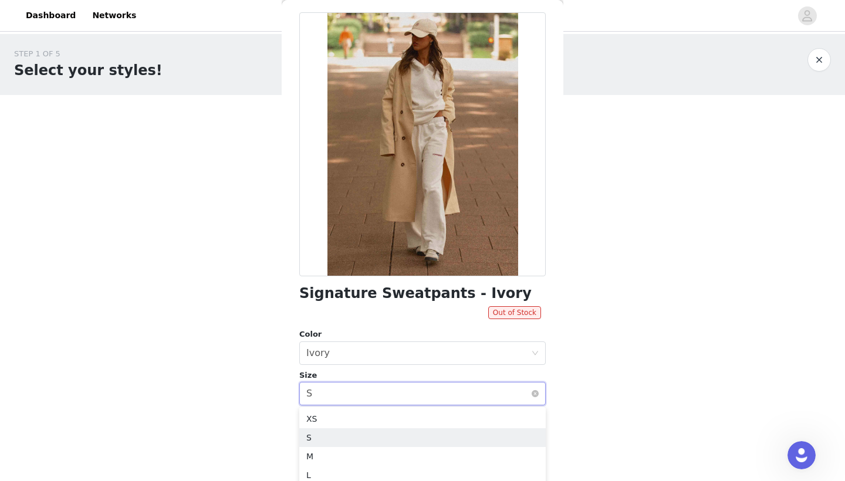
scroll to position [57, 0]
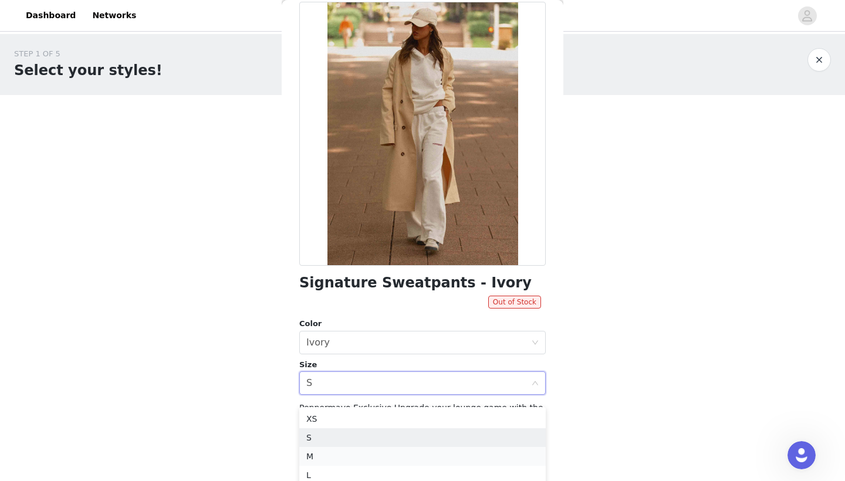
click at [344, 438] on li "M" at bounding box center [422, 456] width 246 height 19
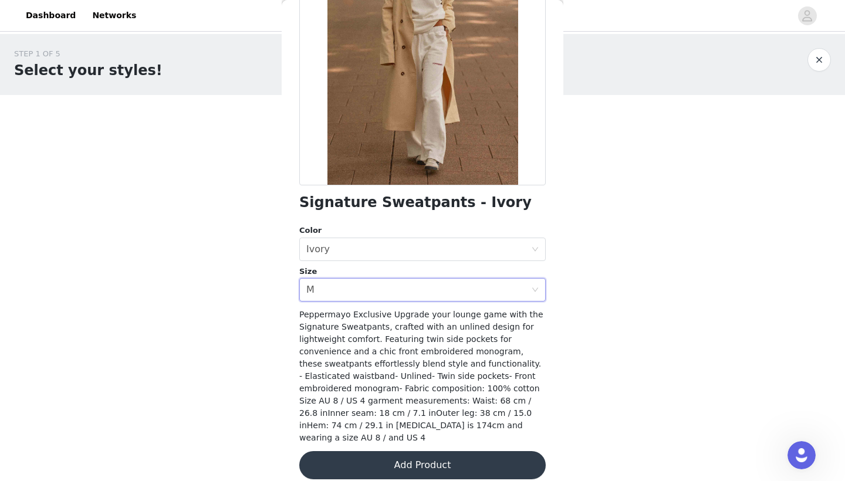
scroll to position [137, 0]
click at [364, 438] on button "Add Product" at bounding box center [422, 466] width 246 height 28
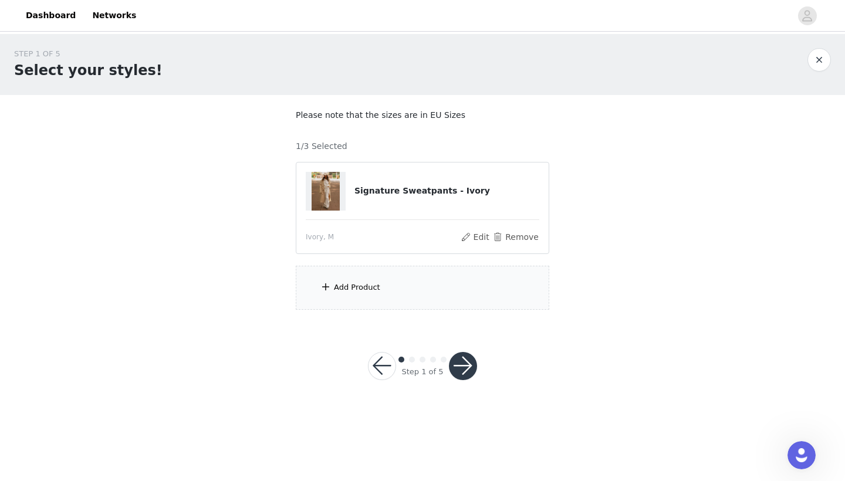
click at [332, 289] on div "Add Product" at bounding box center [422, 288] width 253 height 44
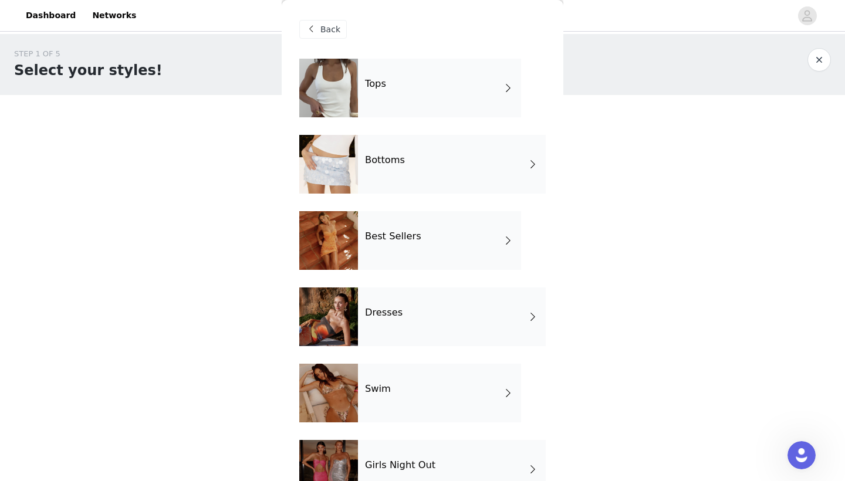
click at [391, 169] on div "Bottoms" at bounding box center [452, 164] width 188 height 59
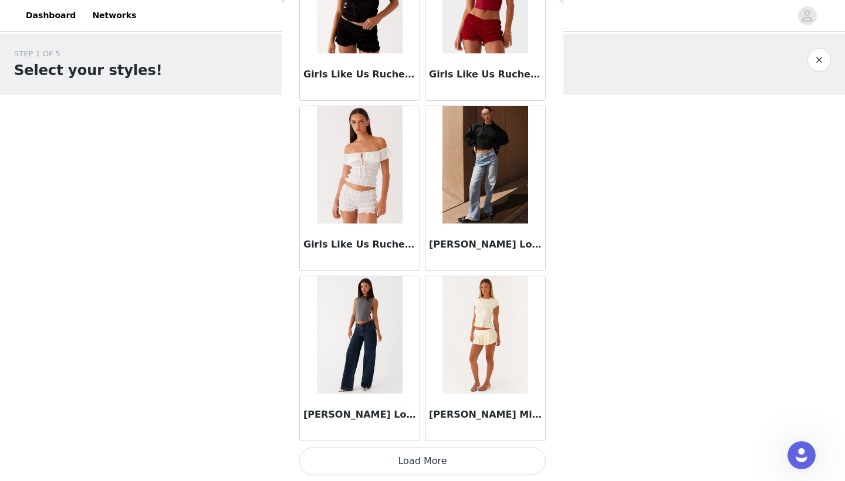
scroll to position [0, 0]
click at [419, 438] on button "Load More" at bounding box center [422, 461] width 246 height 28
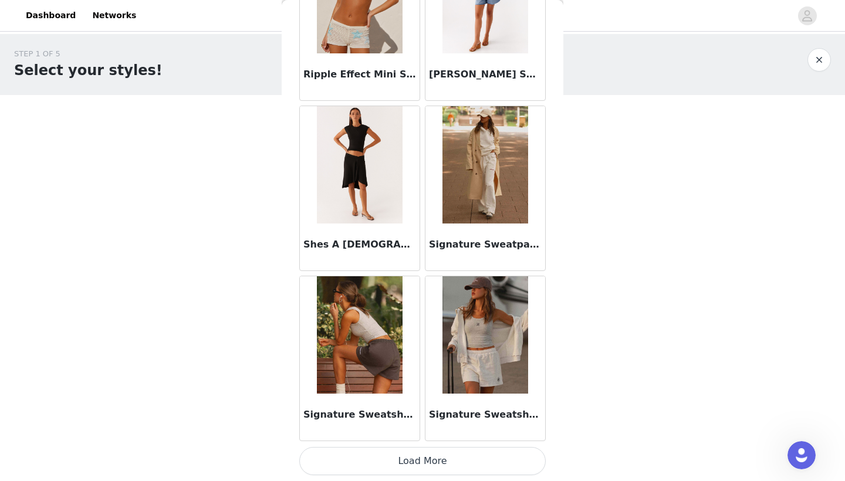
click at [417, 438] on button "Load More" at bounding box center [422, 461] width 246 height 28
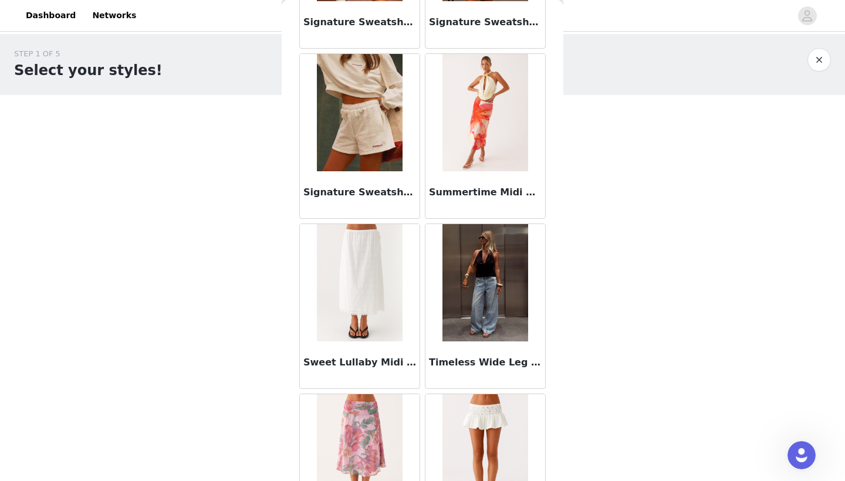
scroll to position [3479, 0]
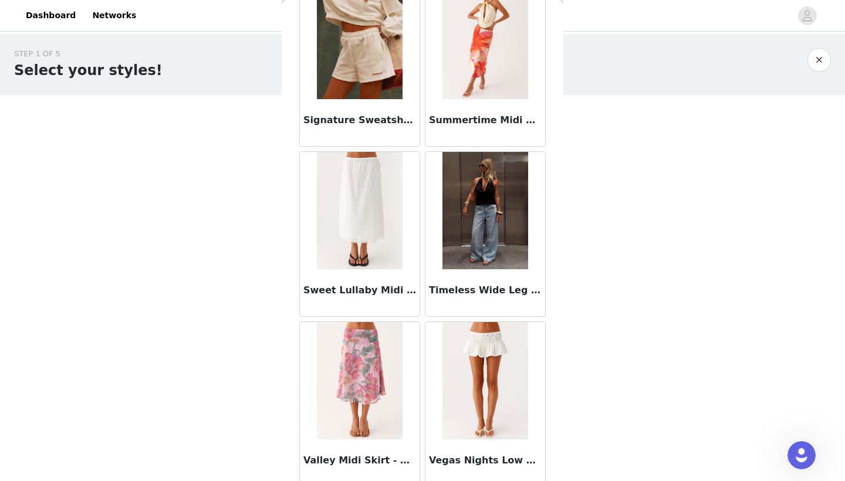
click at [434, 274] on div "Timeless Wide Leg Jeans - Bleached Blue" at bounding box center [485, 292] width 120 height 47
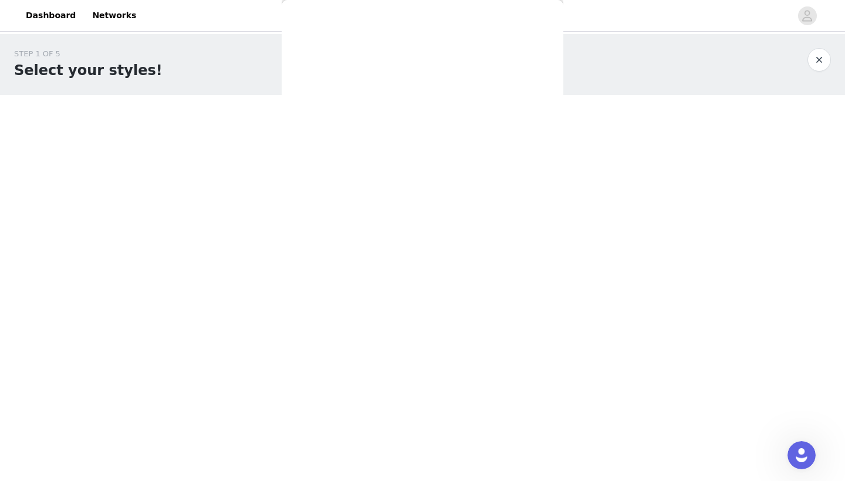
scroll to position [0, 0]
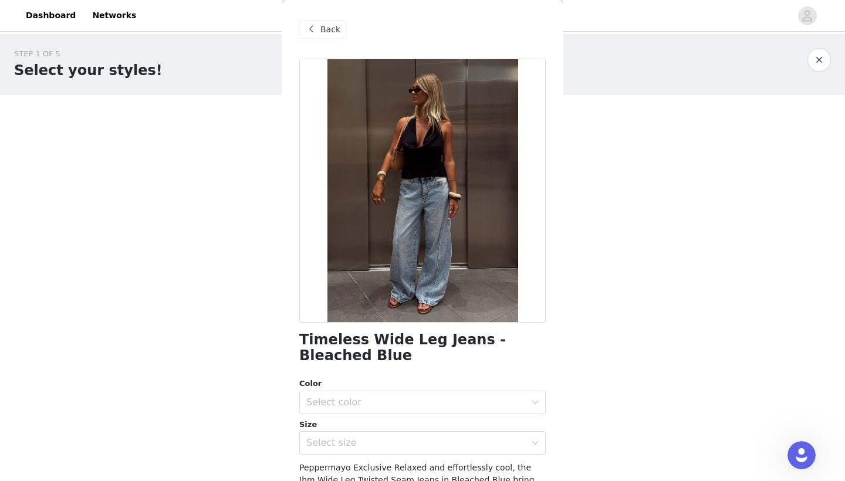
click at [379, 419] on div "Size" at bounding box center [422, 425] width 246 height 12
click at [379, 398] on div "Select color" at bounding box center [415, 402] width 219 height 12
click at [347, 423] on li "Bleached Blue" at bounding box center [422, 427] width 246 height 19
click at [348, 438] on div "Select size" at bounding box center [415, 443] width 219 height 12
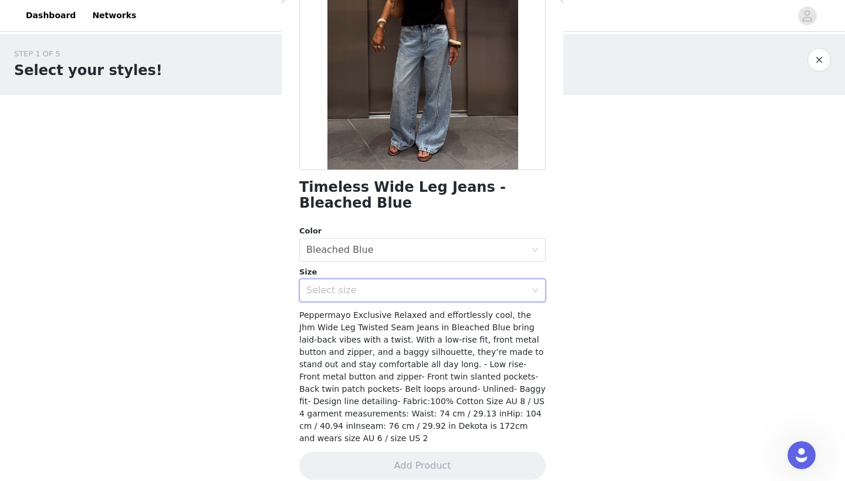
click at [409, 288] on div "Select size" at bounding box center [415, 290] width 219 height 12
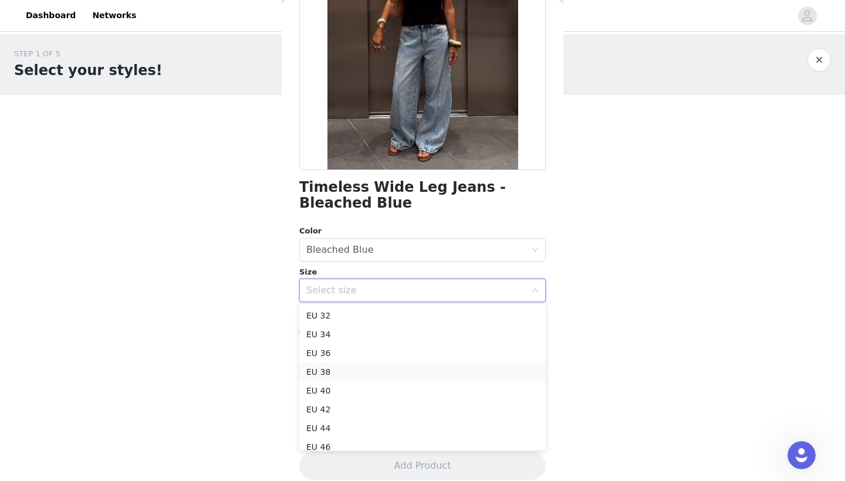
click at [334, 369] on li "EU 38" at bounding box center [422, 371] width 246 height 19
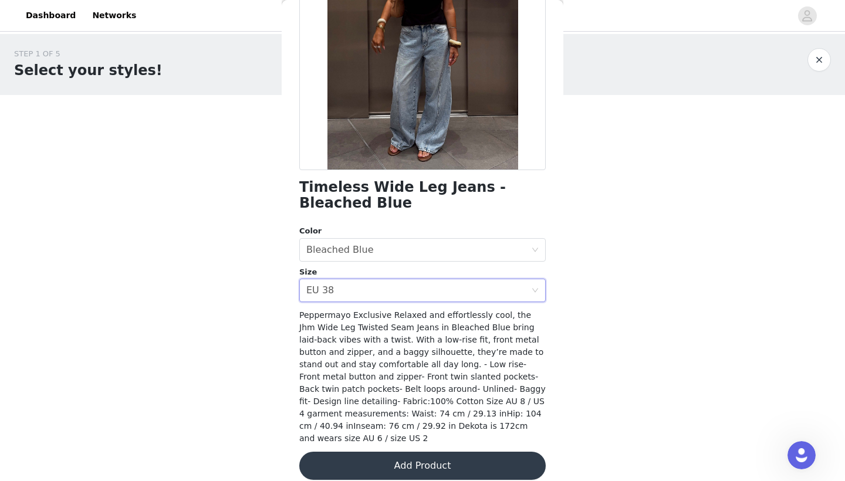
click at [419, 438] on button "Add Product" at bounding box center [422, 466] width 246 height 28
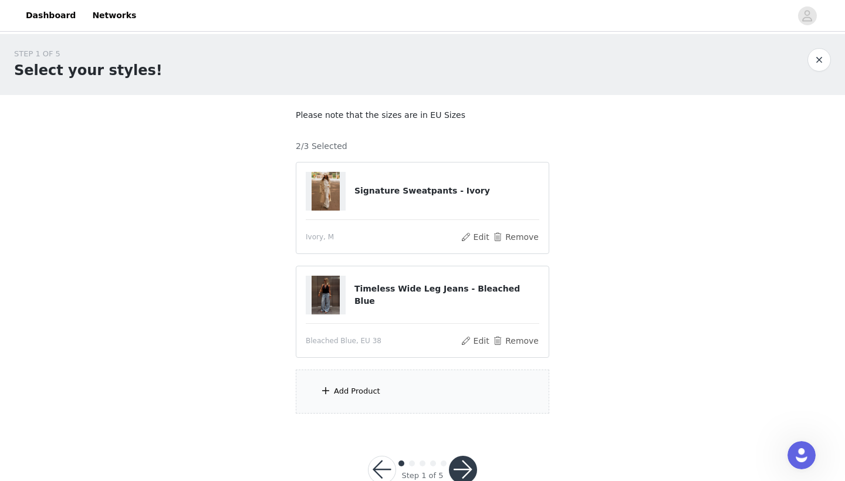
click at [372, 389] on div "Add Product" at bounding box center [357, 391] width 46 height 12
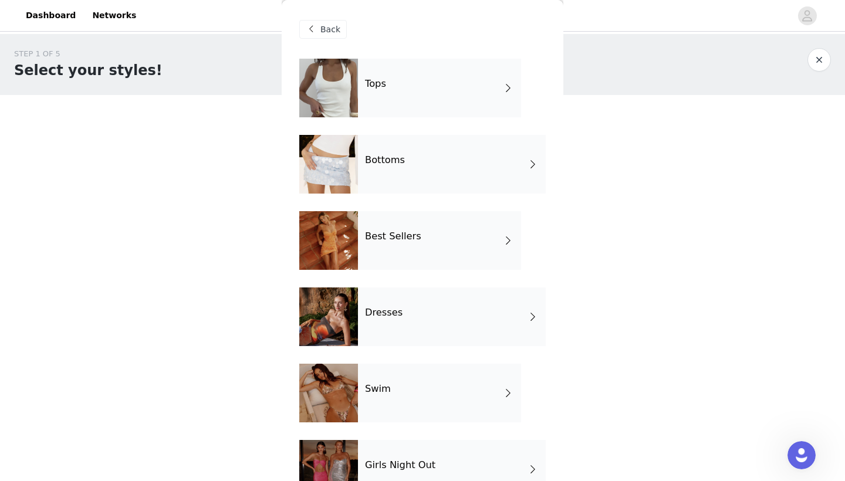
click at [421, 122] on div "Tops Bottoms Best Sellers Dresses Swim Girls Night Out Garden Party Polka Dots" at bounding box center [422, 364] width 246 height 610
click at [426, 83] on div "Tops" at bounding box center [439, 88] width 163 height 59
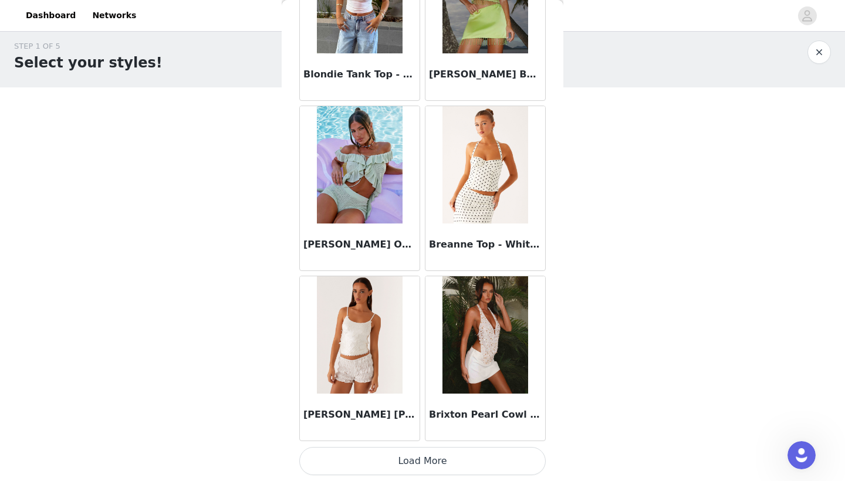
scroll to position [8, 0]
click at [387, 438] on button "Load More" at bounding box center [422, 461] width 246 height 28
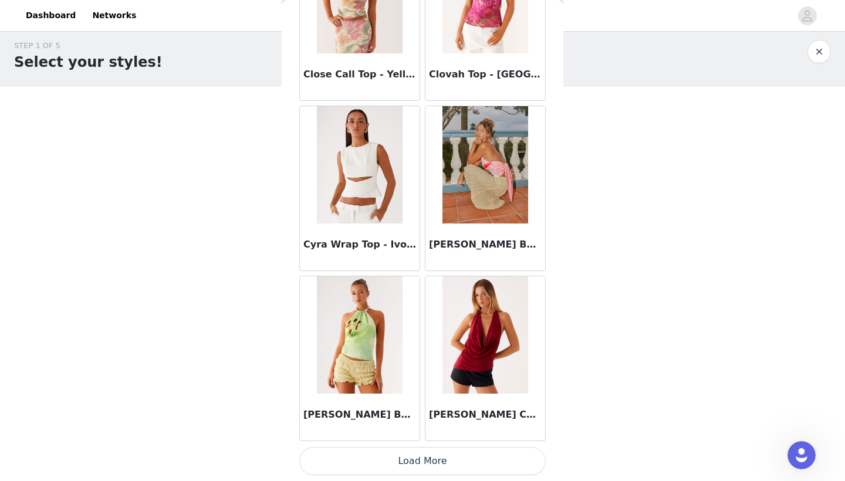
scroll to position [25, 0]
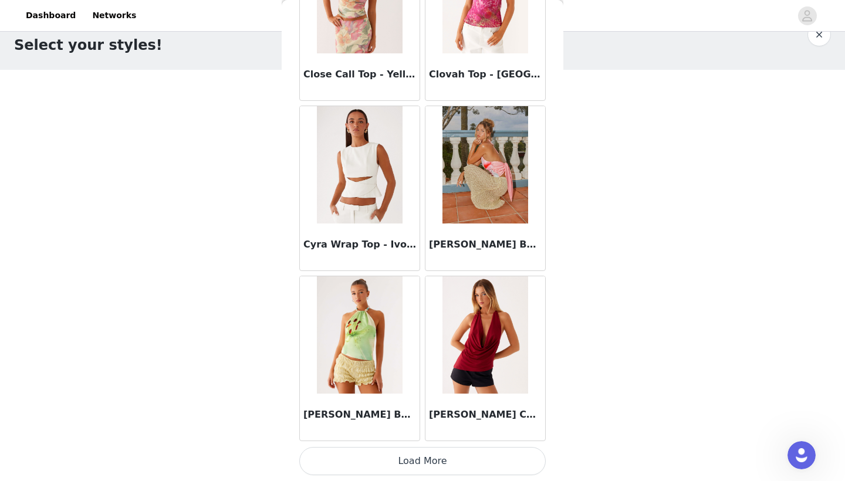
click at [405, 438] on button "Load More" at bounding box center [422, 461] width 246 height 28
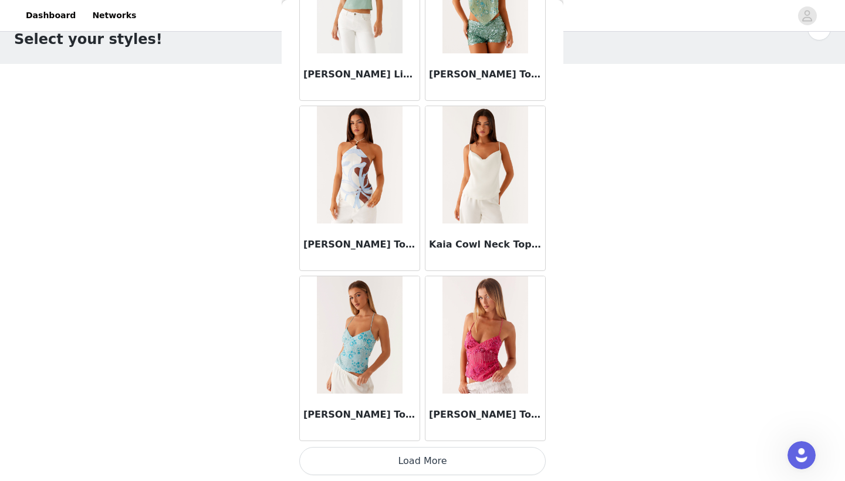
scroll to position [30, 0]
click at [406, 438] on button "Load More" at bounding box center [422, 461] width 246 height 28
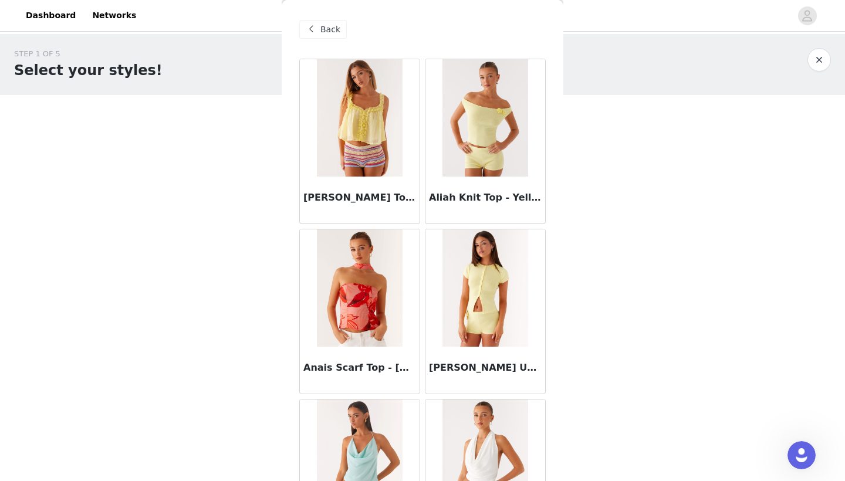
scroll to position [0, 0]
click at [323, 30] on span "Back" at bounding box center [330, 29] width 20 height 12
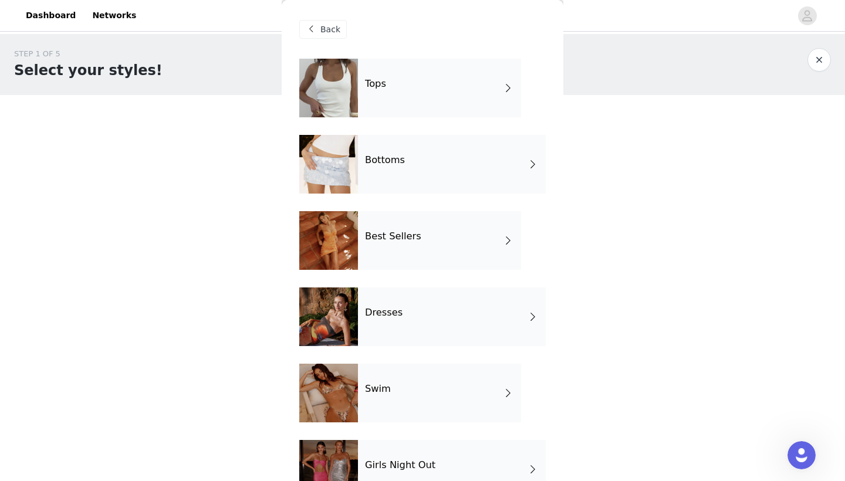
click at [399, 325] on div "Dresses" at bounding box center [452, 316] width 188 height 59
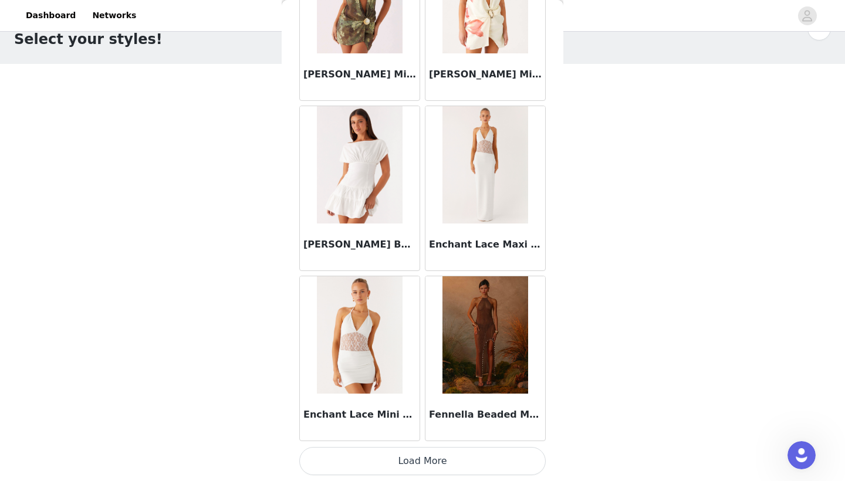
scroll to position [30, 0]
click at [422, 438] on button "Load More" at bounding box center [422, 461] width 246 height 28
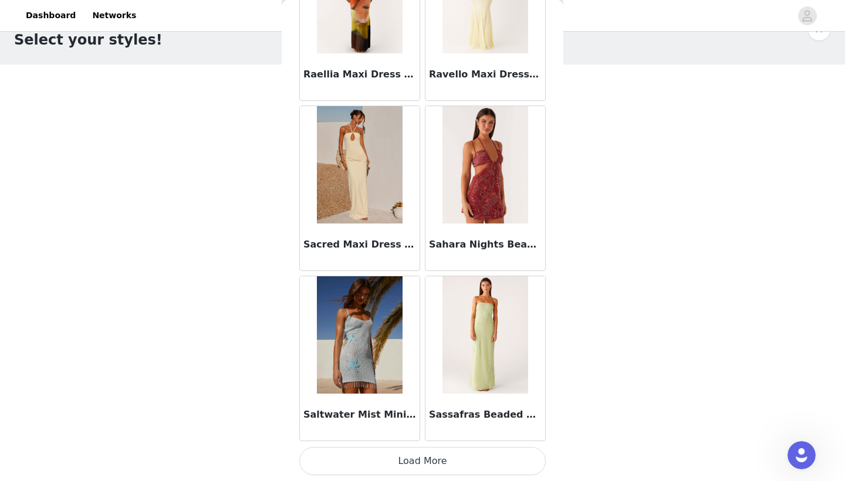
click at [408, 438] on button "Load More" at bounding box center [422, 461] width 246 height 28
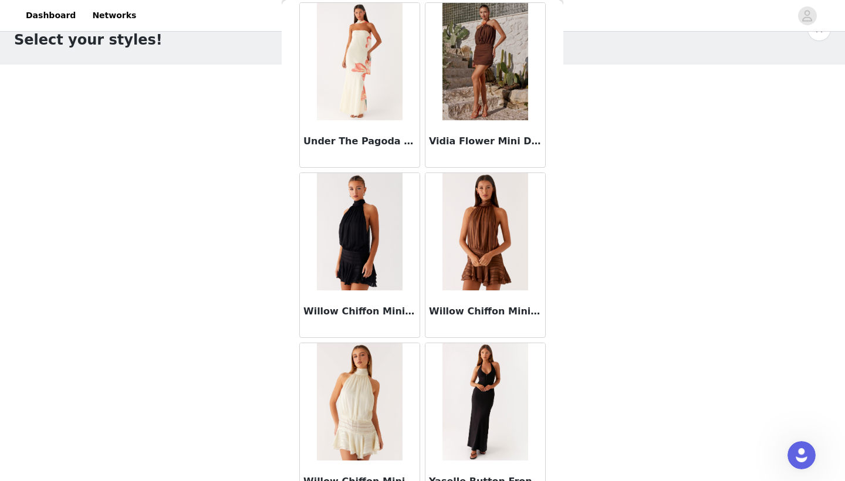
scroll to position [3983, 0]
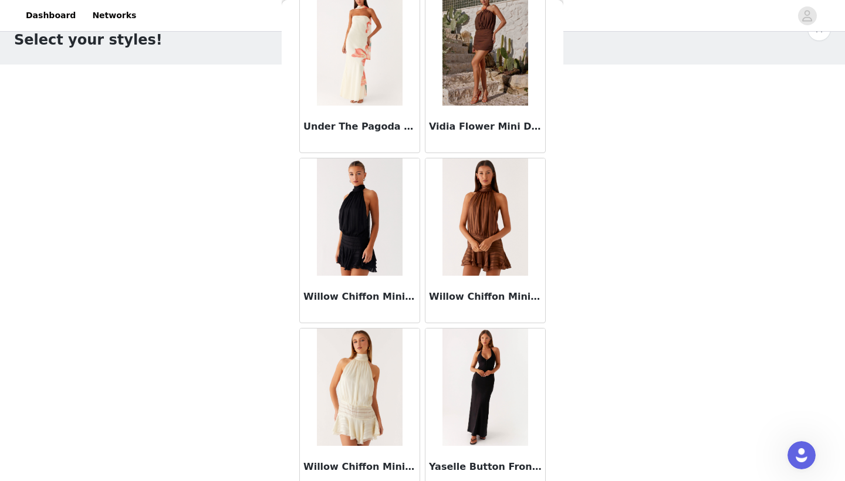
click at [434, 229] on img at bounding box center [485, 216] width 86 height 117
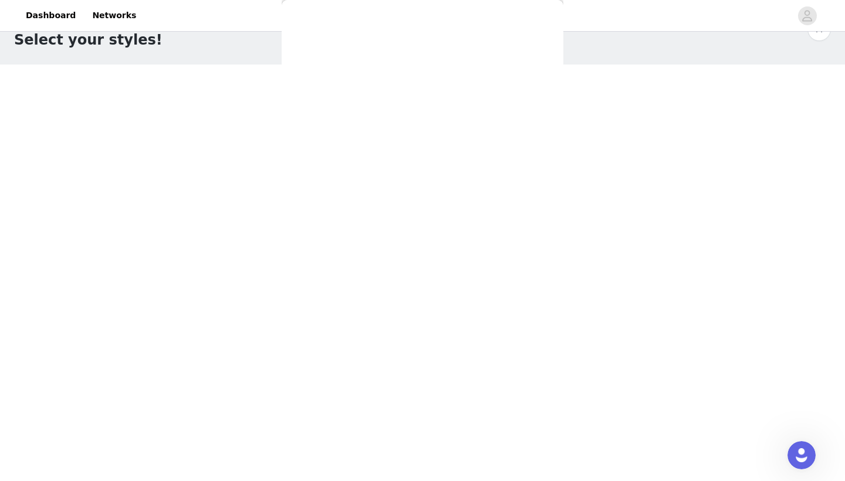
scroll to position [0, 0]
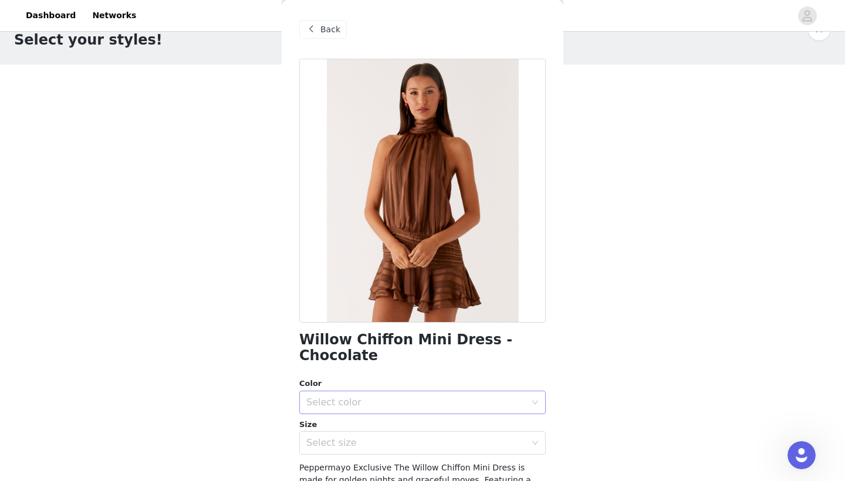
click at [391, 396] on div "Select color" at bounding box center [415, 402] width 219 height 12
click at [382, 415] on li "Chocolate" at bounding box center [422, 411] width 246 height 19
click at [381, 437] on div "Select size" at bounding box center [415, 443] width 219 height 12
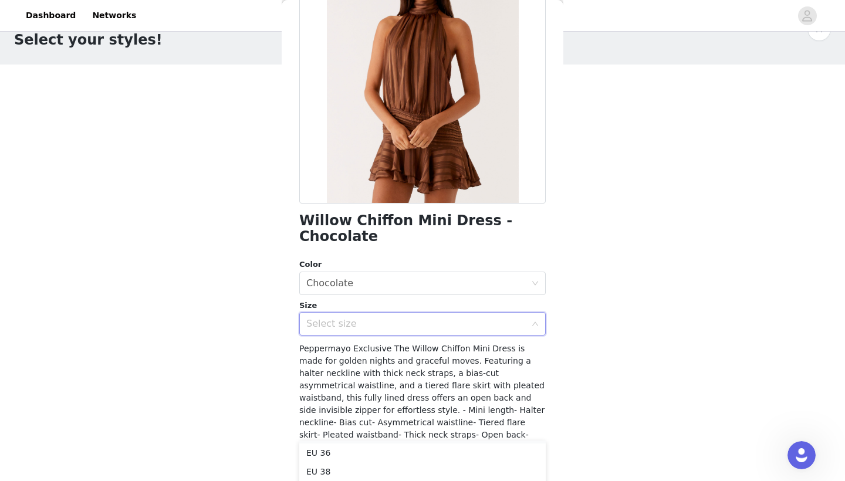
scroll to position [38, 0]
click at [347, 438] on li "EU 36" at bounding box center [422, 451] width 246 height 19
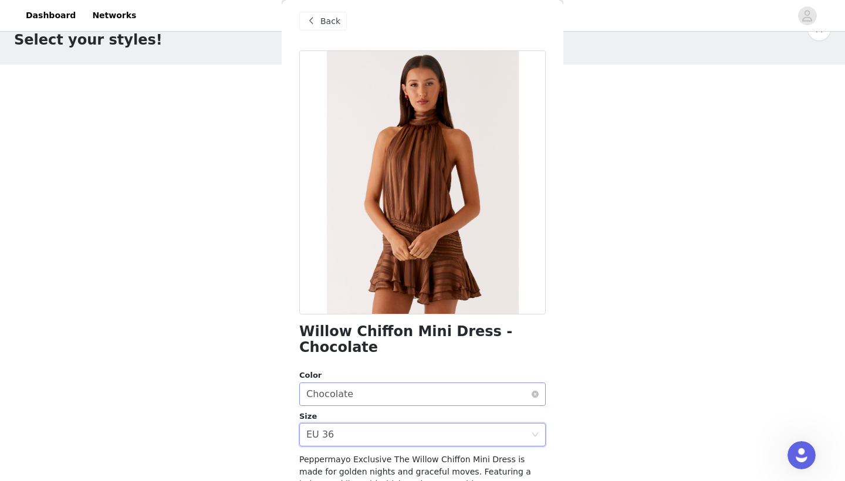
scroll to position [0, 0]
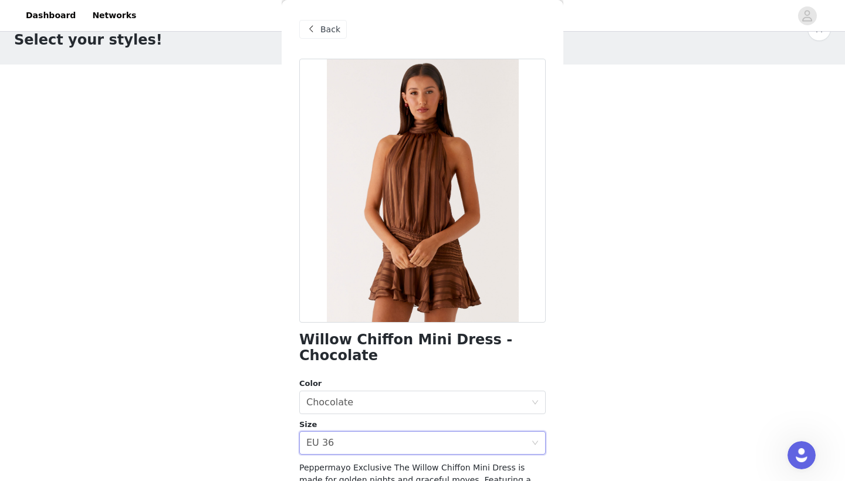
click at [301, 29] on div "Back" at bounding box center [323, 29] width 48 height 19
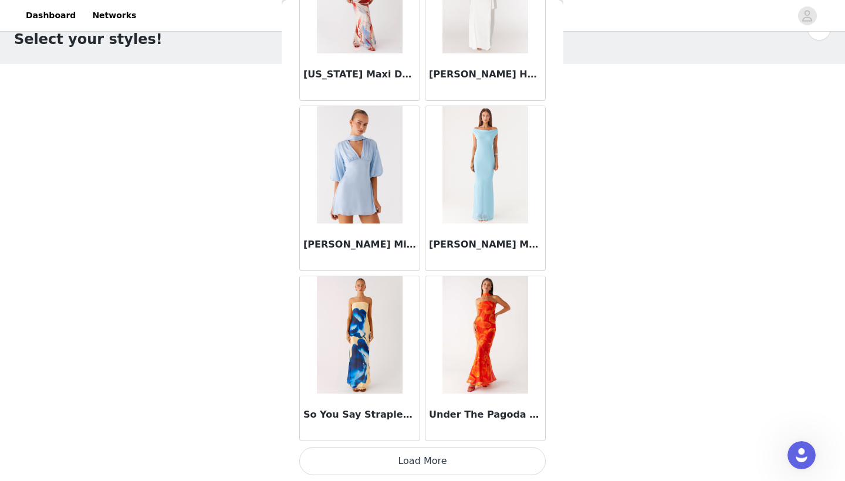
scroll to position [30, 0]
click at [411, 438] on button "Load More" at bounding box center [422, 461] width 246 height 28
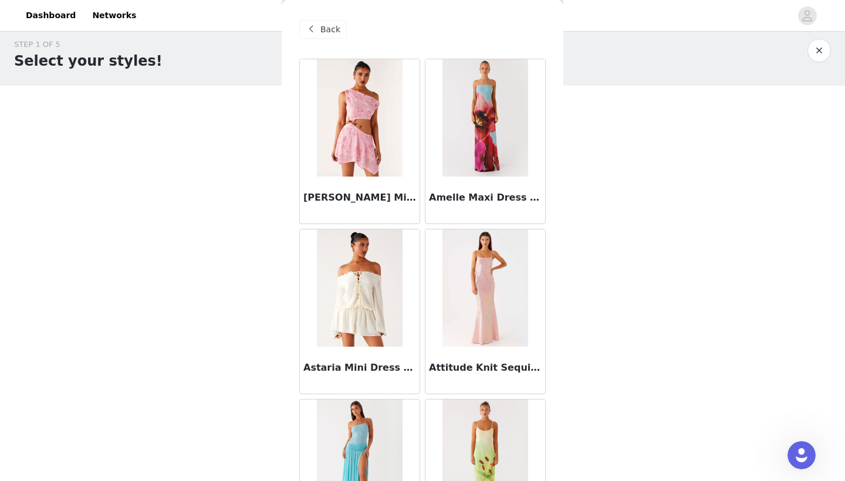
scroll to position [5, 0]
click at [339, 31] on div "Back" at bounding box center [323, 29] width 48 height 19
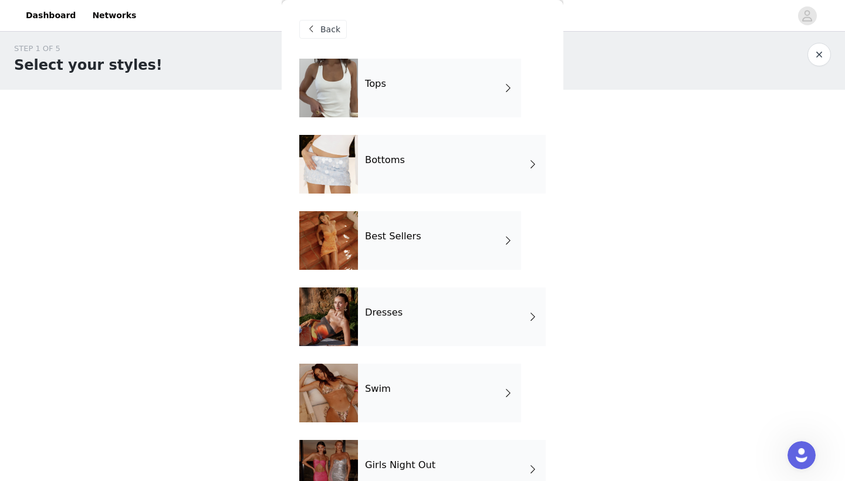
click at [408, 241] on h4 "Best Sellers" at bounding box center [393, 236] width 56 height 11
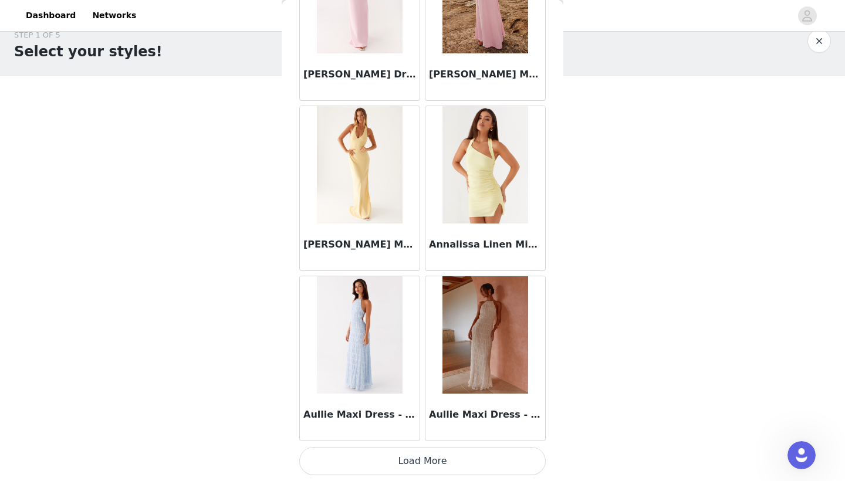
scroll to position [20, 0]
click at [418, 438] on button "Load More" at bounding box center [422, 461] width 246 height 28
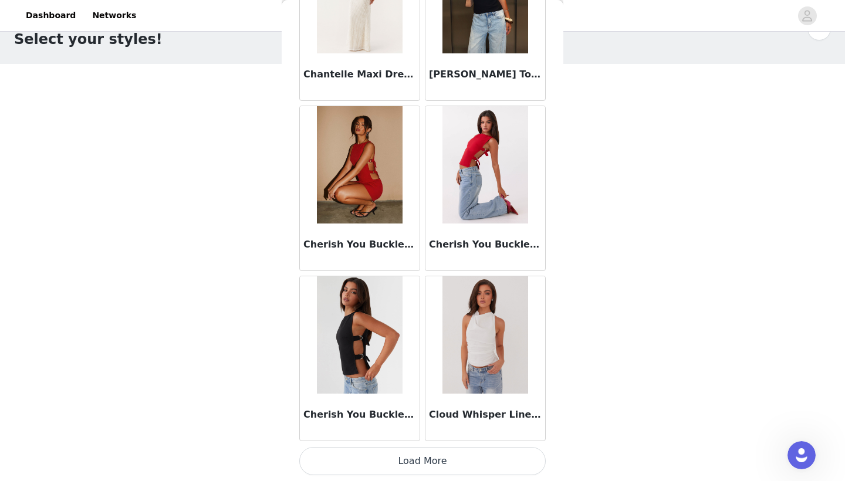
scroll to position [30, 0]
click at [423, 438] on button "Load More" at bounding box center [422, 461] width 246 height 28
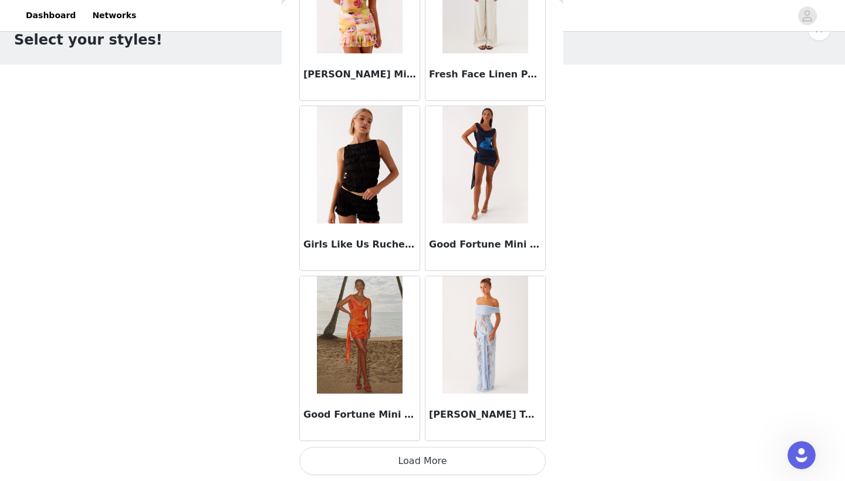
click at [425, 438] on button "Load More" at bounding box center [422, 461] width 246 height 28
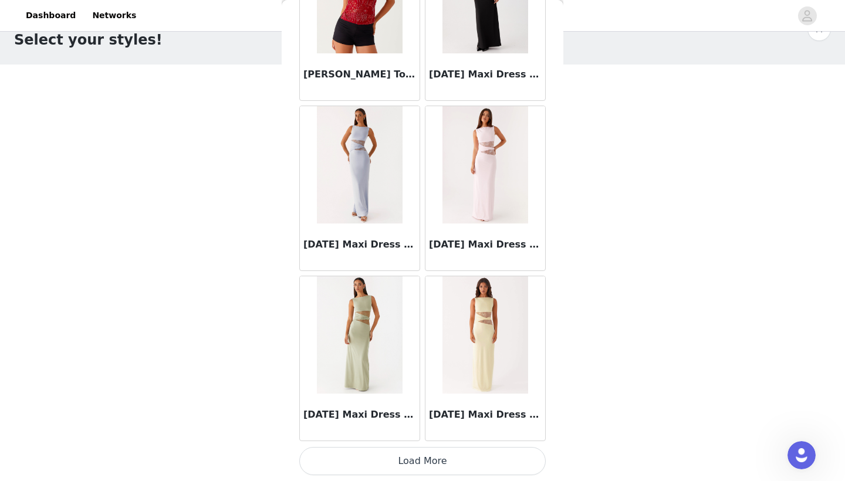
click at [391, 438] on button "Load More" at bounding box center [422, 461] width 246 height 28
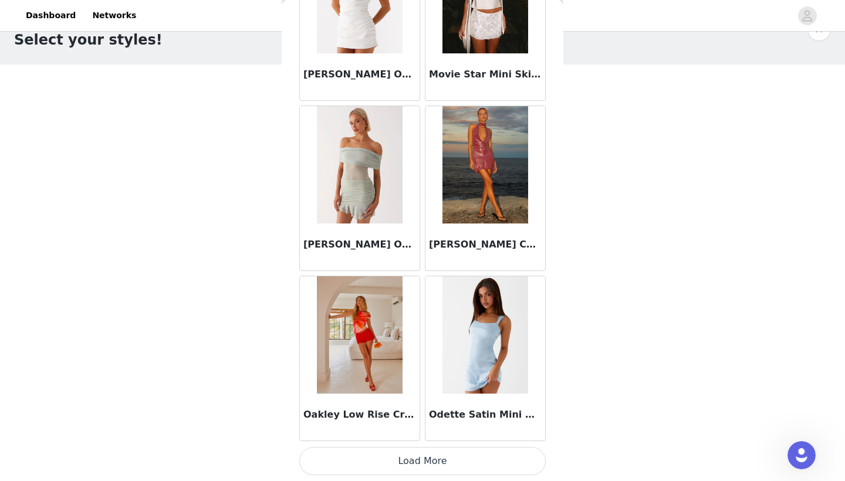
click at [434, 438] on button "Load More" at bounding box center [422, 461] width 246 height 28
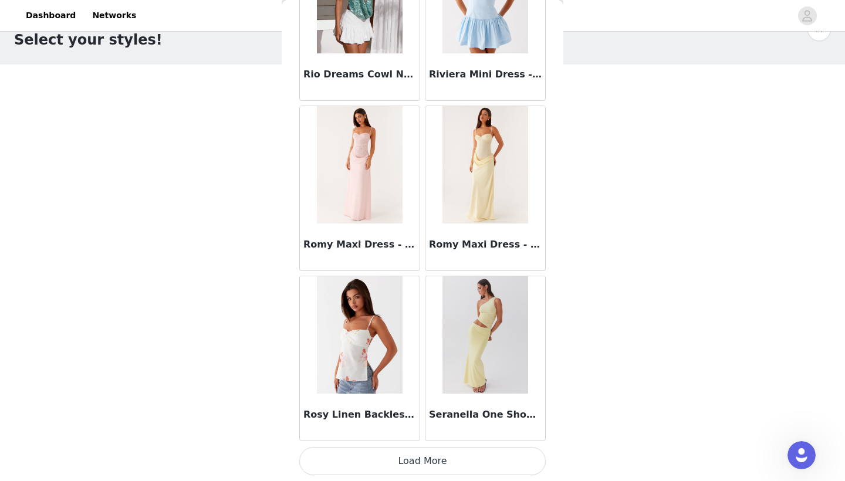
click at [415, 438] on button "Load More" at bounding box center [422, 461] width 246 height 28
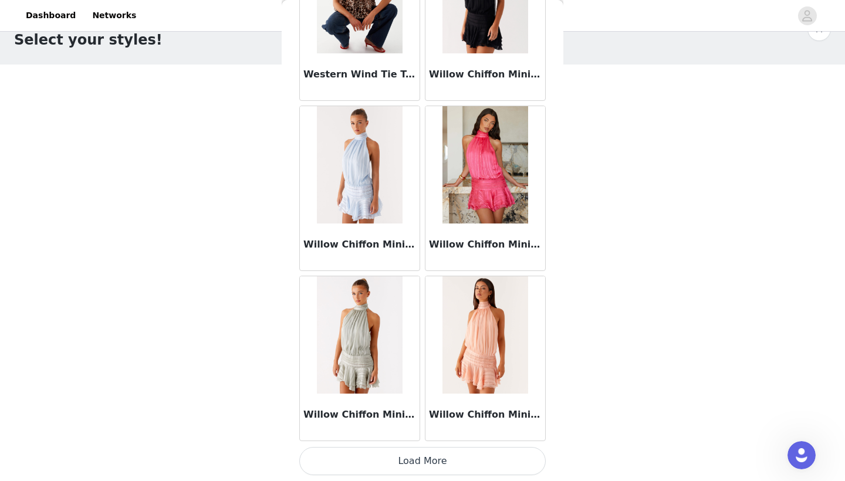
click at [432, 438] on button "Load More" at bounding box center [422, 461] width 246 height 28
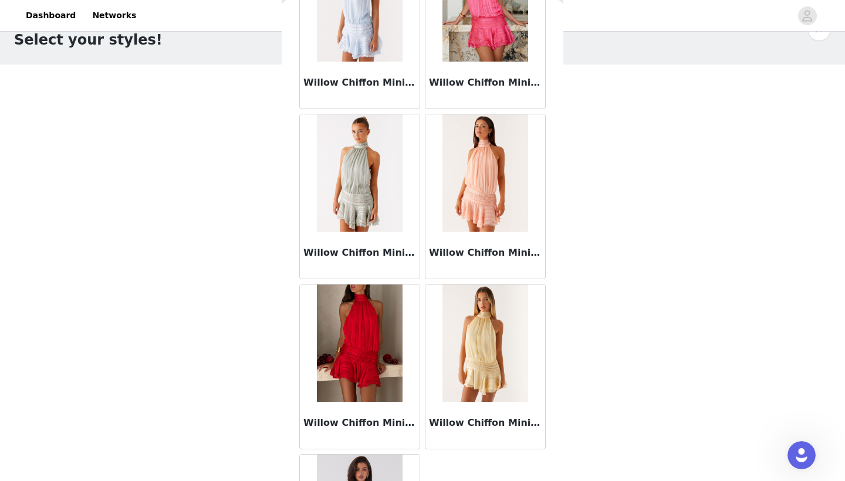
scroll to position [11698, 0]
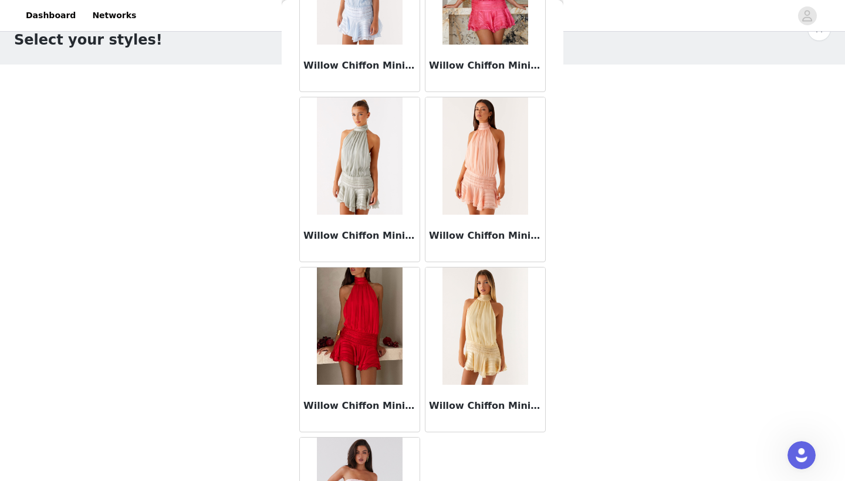
click at [371, 332] on img at bounding box center [359, 325] width 85 height 117
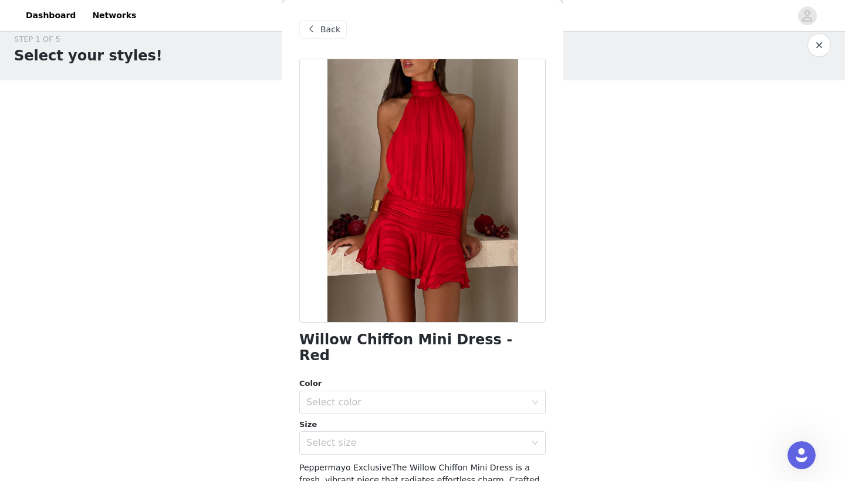
scroll to position [12, 0]
click at [340, 396] on div "Select color" at bounding box center [415, 402] width 219 height 12
click at [376, 411] on li "Red" at bounding box center [422, 411] width 246 height 19
click at [375, 437] on div "Select size" at bounding box center [415, 443] width 219 height 12
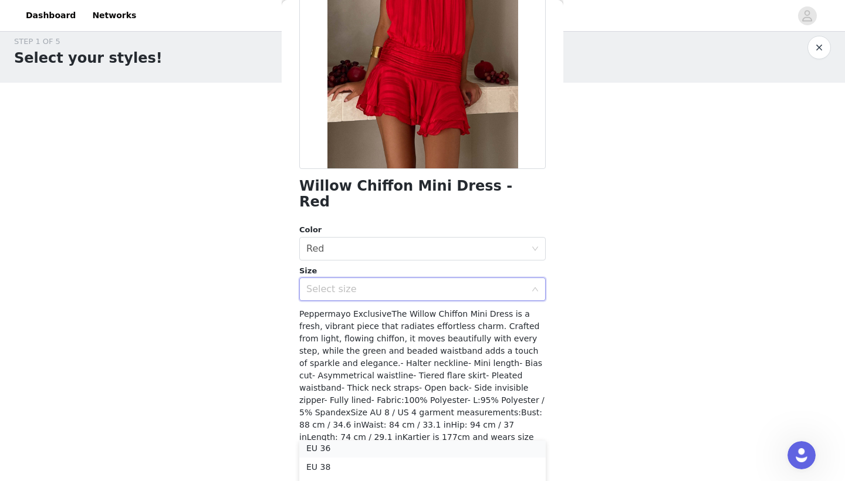
scroll to position [40, 0]
click at [360, 438] on li "EU 36" at bounding box center [422, 449] width 246 height 19
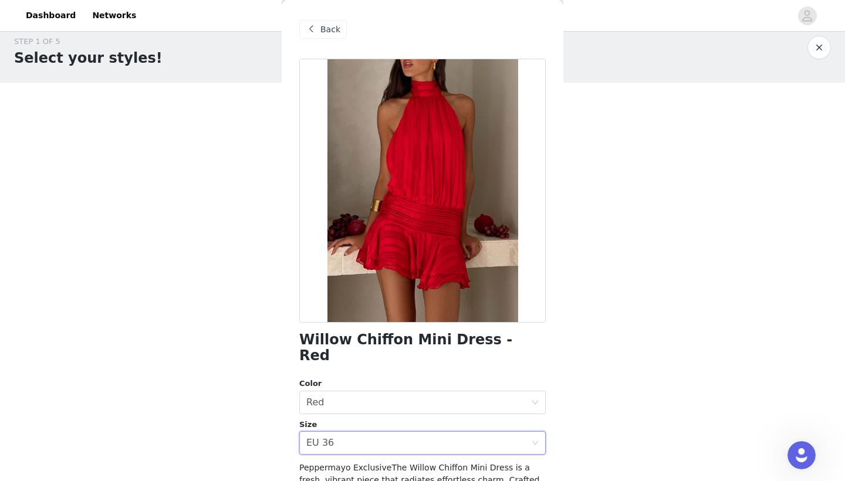
scroll to position [0, 0]
click at [325, 33] on span "Back" at bounding box center [330, 29] width 20 height 12
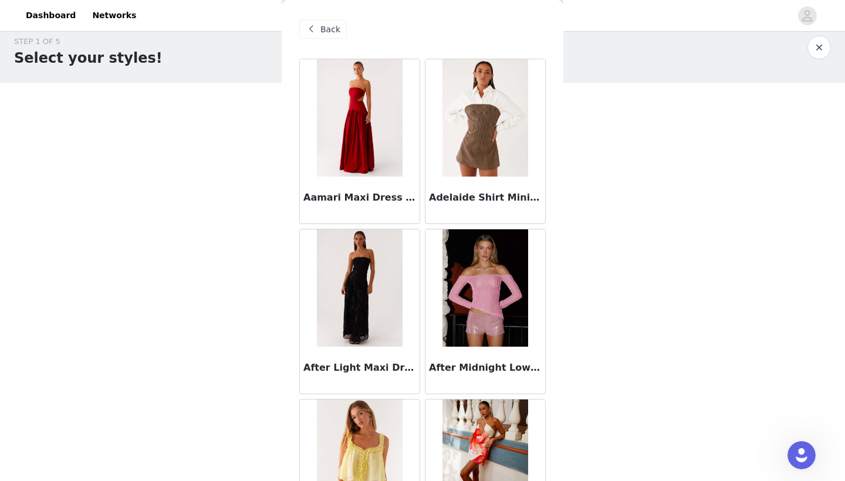
click at [314, 27] on span at bounding box center [311, 29] width 14 height 14
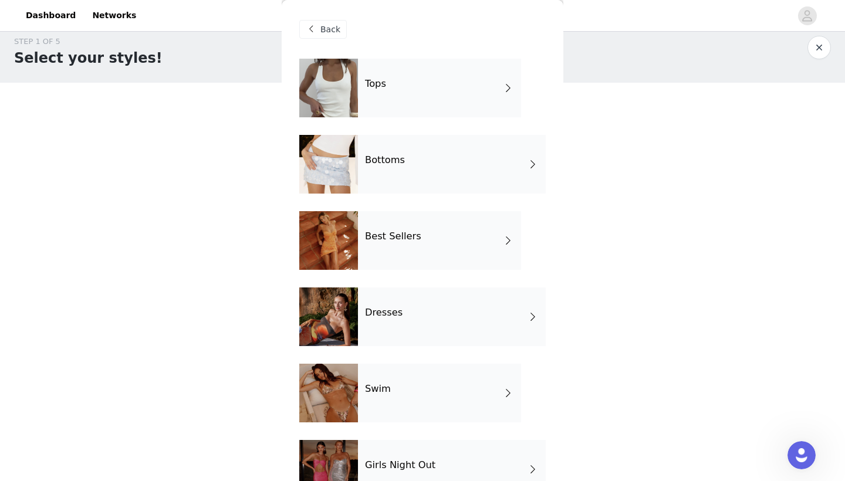
click at [424, 340] on div "Dresses" at bounding box center [452, 316] width 188 height 59
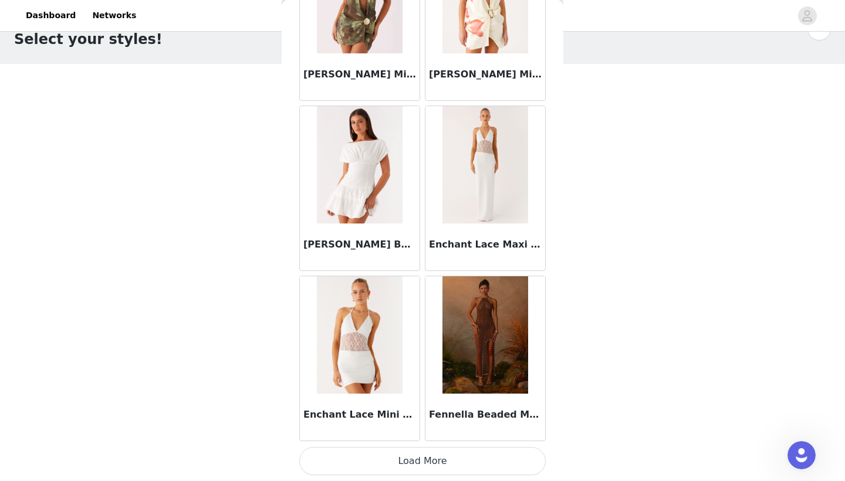
scroll to position [30, 0]
click at [391, 438] on button "Load More" at bounding box center [422, 461] width 246 height 28
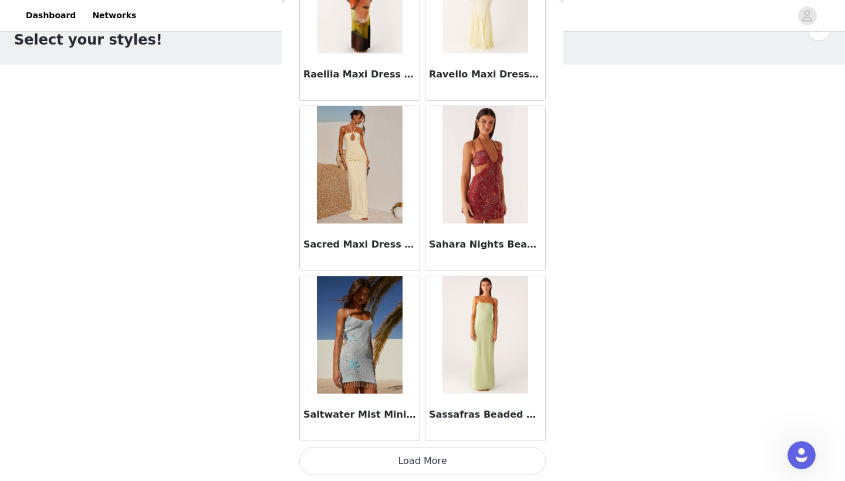
click at [425, 438] on button "Load More" at bounding box center [422, 461] width 246 height 28
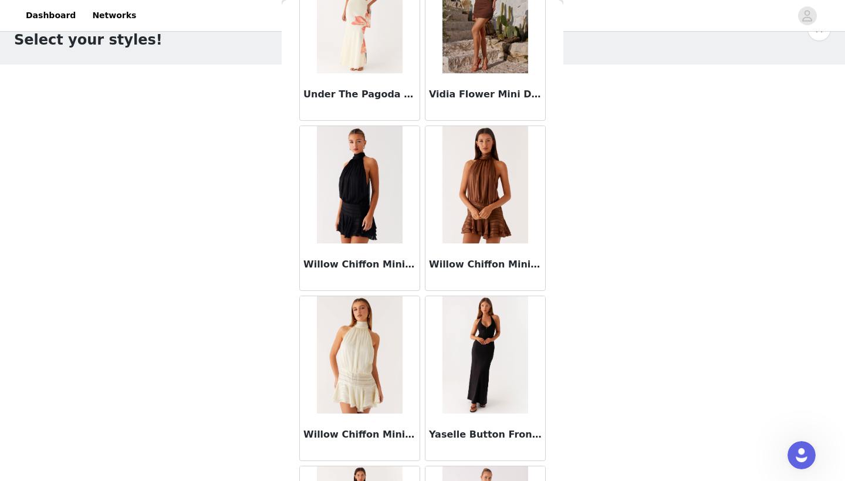
scroll to position [4017, 0]
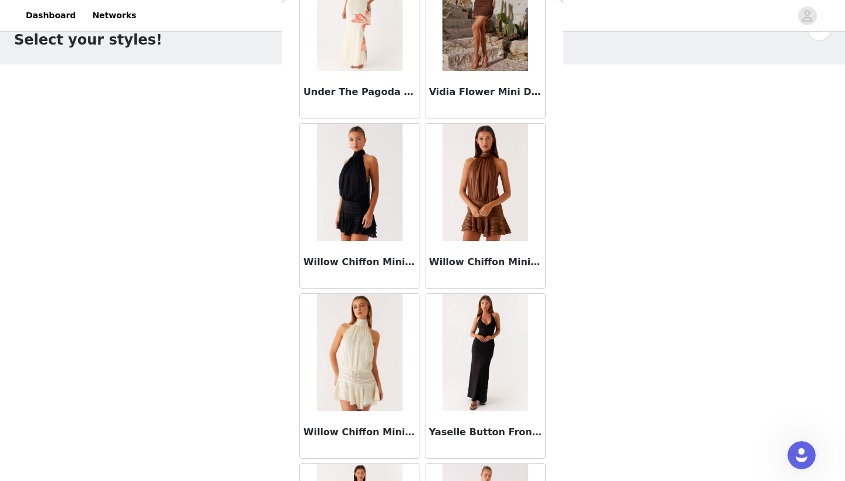
click at [434, 210] on img at bounding box center [485, 182] width 86 height 117
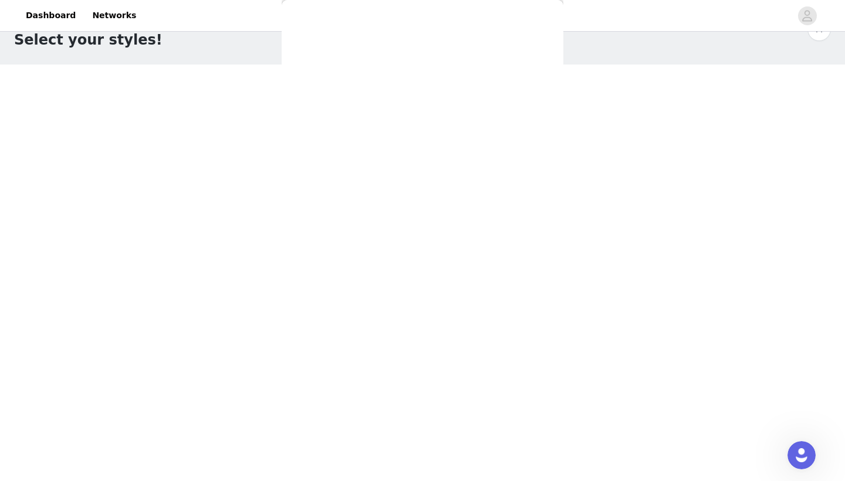
scroll to position [161, 0]
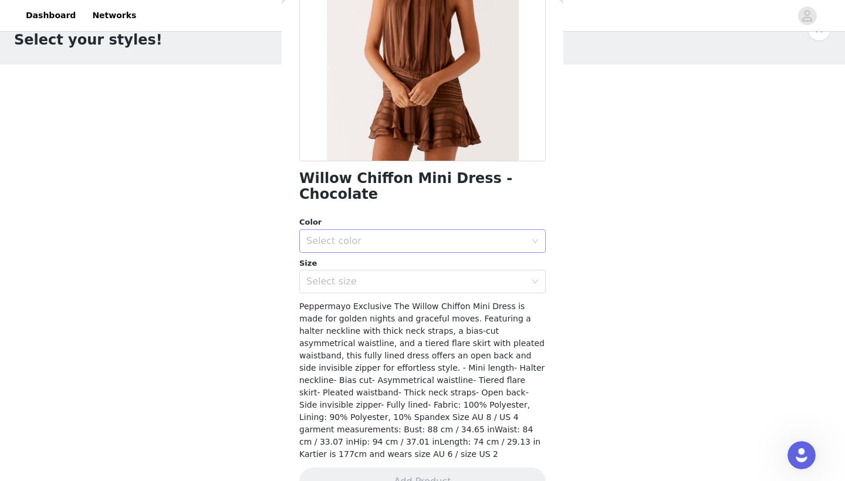
click at [388, 235] on div "Select color" at bounding box center [415, 241] width 219 height 12
click at [385, 250] on li "Chocolate" at bounding box center [422, 250] width 246 height 19
click at [385, 270] on div "Select size" at bounding box center [418, 281] width 225 height 22
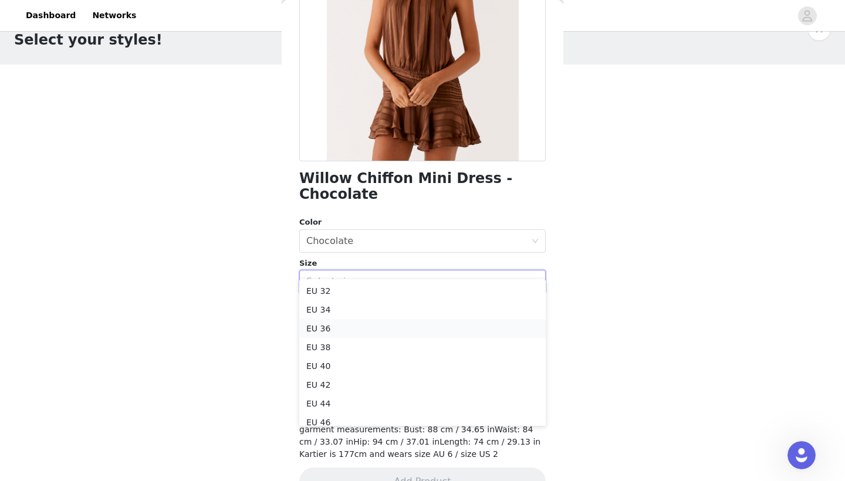
click at [371, 334] on li "EU 36" at bounding box center [422, 328] width 246 height 19
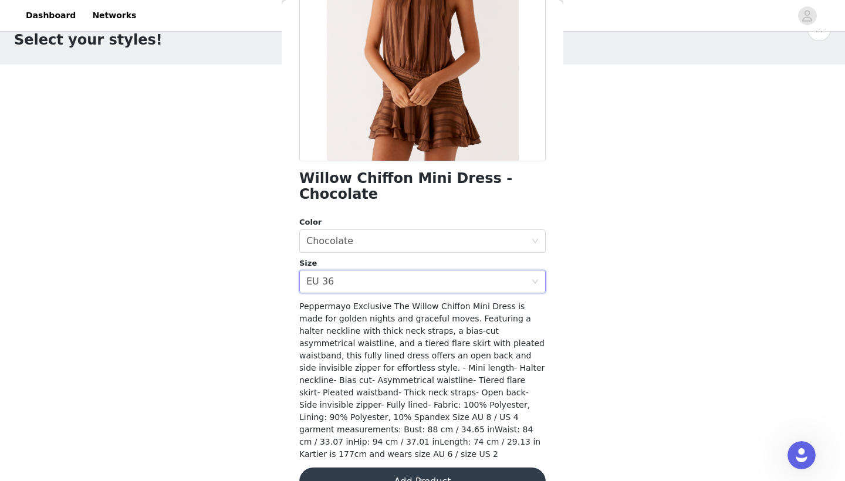
click at [380, 438] on button "Add Product" at bounding box center [422, 481] width 246 height 28
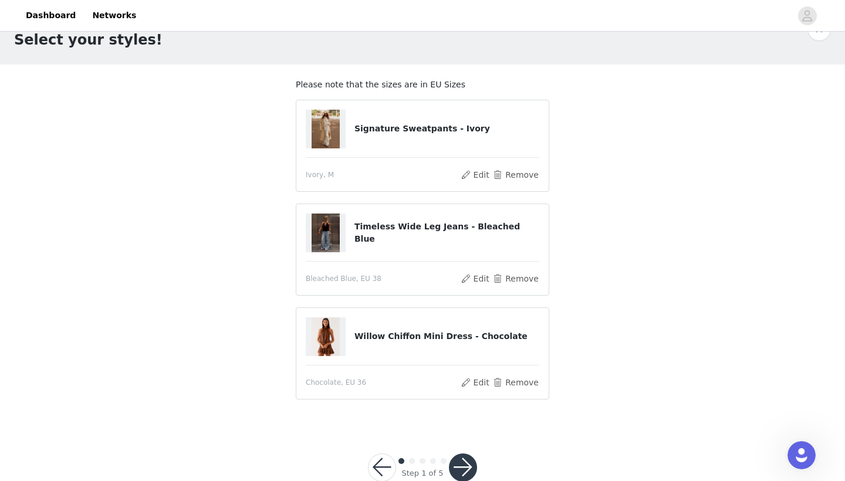
click at [434, 438] on button "button" at bounding box center [463, 467] width 28 height 28
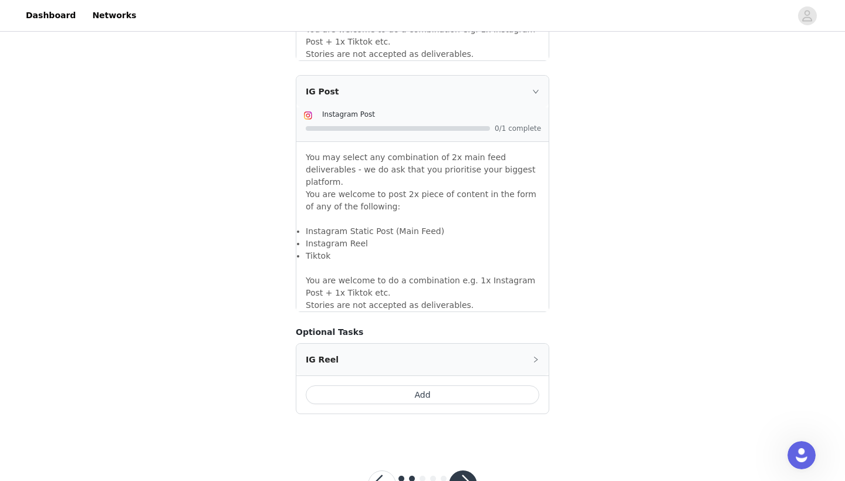
scroll to position [974, 0]
click at [411, 376] on div "Add" at bounding box center [422, 395] width 252 height 38
click at [434, 438] on button "button" at bounding box center [463, 485] width 28 height 28
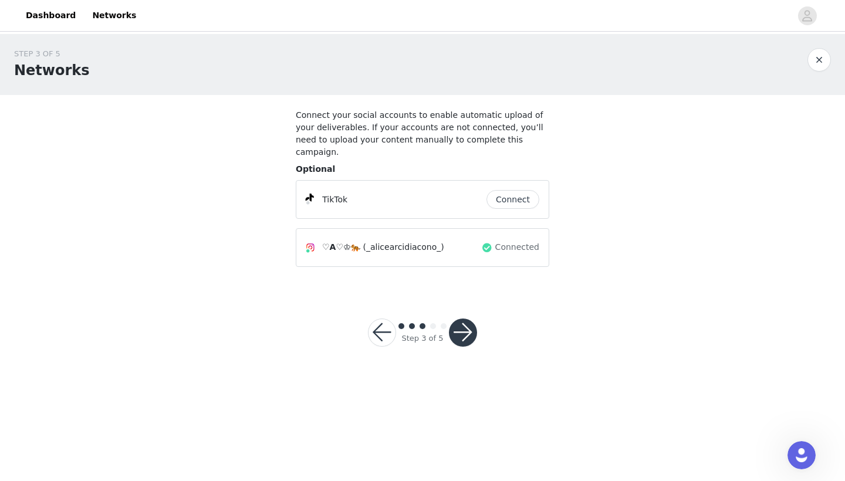
click at [434, 328] on button "button" at bounding box center [463, 332] width 28 height 28
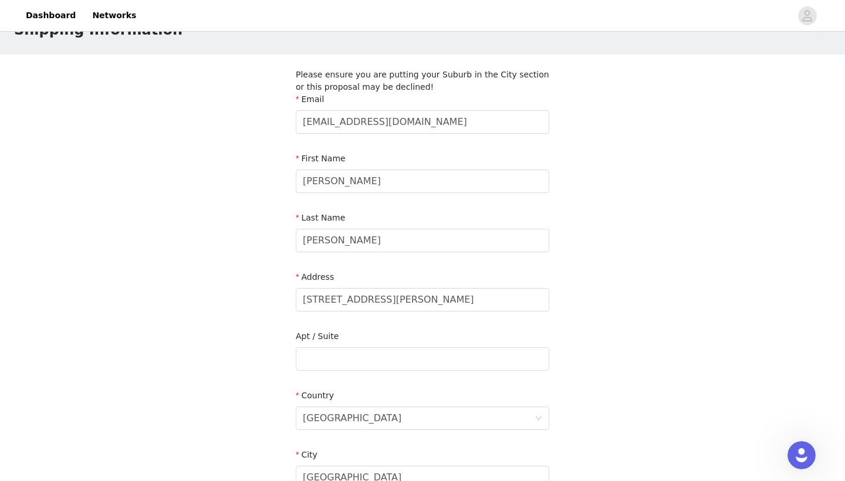
scroll to position [46, 0]
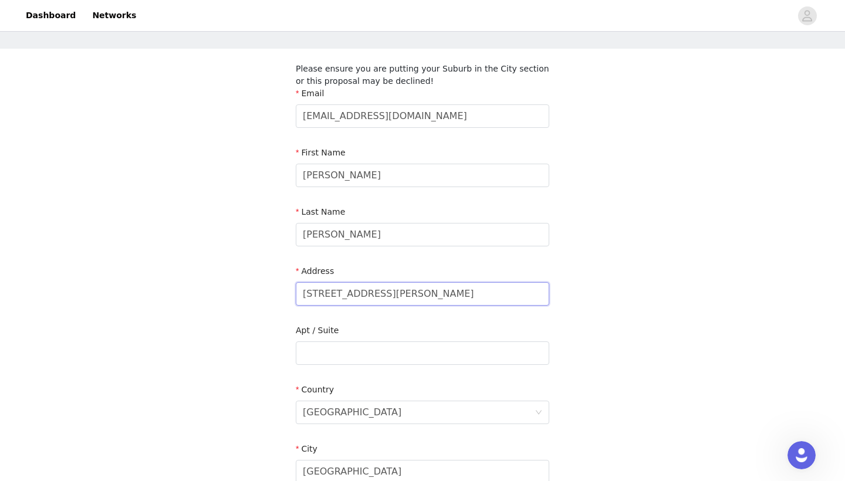
drag, startPoint x: 432, startPoint y: 294, endPoint x: 292, endPoint y: 292, distance: 140.2
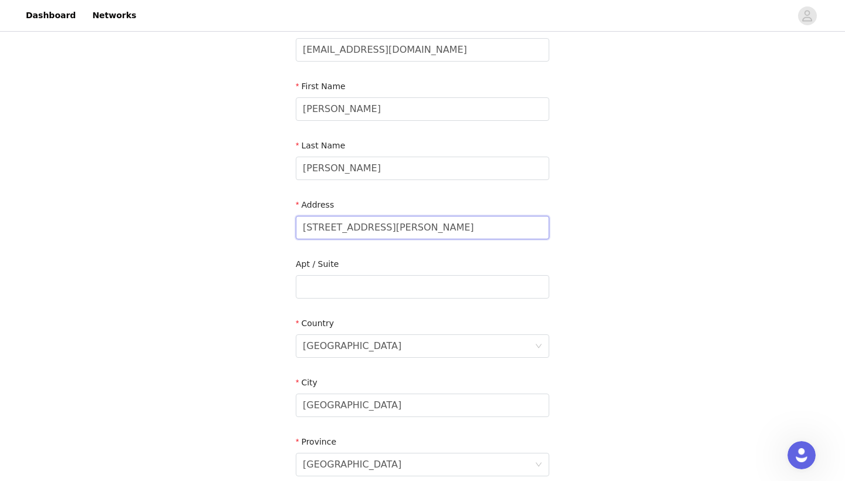
scroll to position [123, 0]
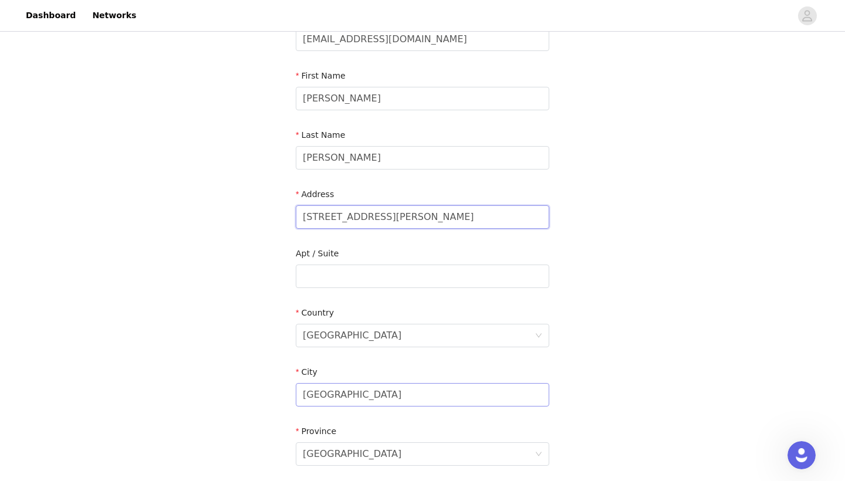
type input "[STREET_ADDRESS][PERSON_NAME]"
drag, startPoint x: 354, startPoint y: 395, endPoint x: 264, endPoint y: 395, distance: 90.3
type input "[GEOGRAPHIC_DATA]"
drag, startPoint x: 369, startPoint y: 448, endPoint x: 295, endPoint y: 459, distance: 74.6
click at [295, 438] on section "Please ensure you are putting your Suburb in the City section or this proposal …" at bounding box center [423, 294] width 282 height 645
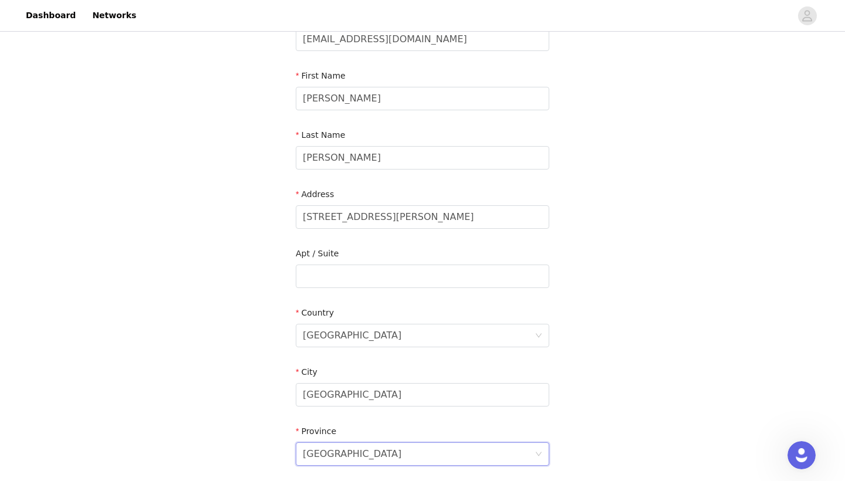
drag, startPoint x: 301, startPoint y: 455, endPoint x: 350, endPoint y: 455, distance: 48.7
click at [350, 438] on div "[GEOGRAPHIC_DATA]" at bounding box center [422, 453] width 253 height 23
drag, startPoint x: 348, startPoint y: 455, endPoint x: 269, endPoint y: 455, distance: 79.2
click at [269, 438] on div "STEP 4 OF 5 Shipping Information Please ensure you are putting your Suburb in t…" at bounding box center [422, 264] width 845 height 706
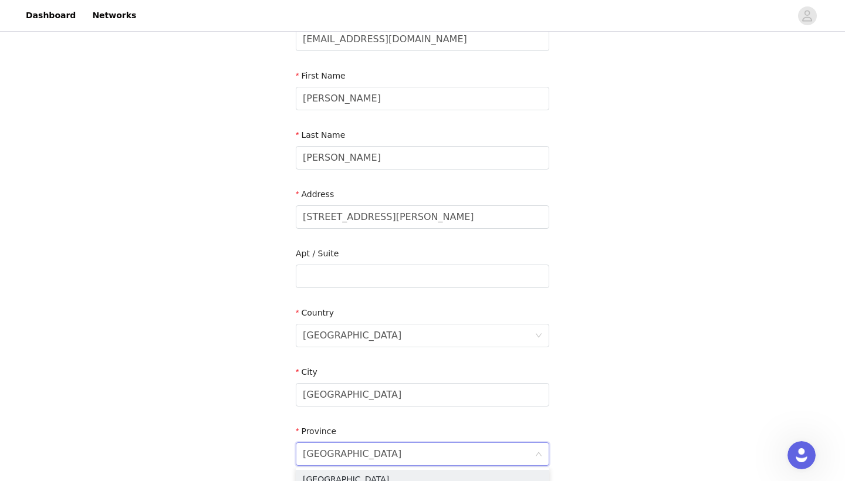
type input "[GEOGRAPHIC_DATA]"
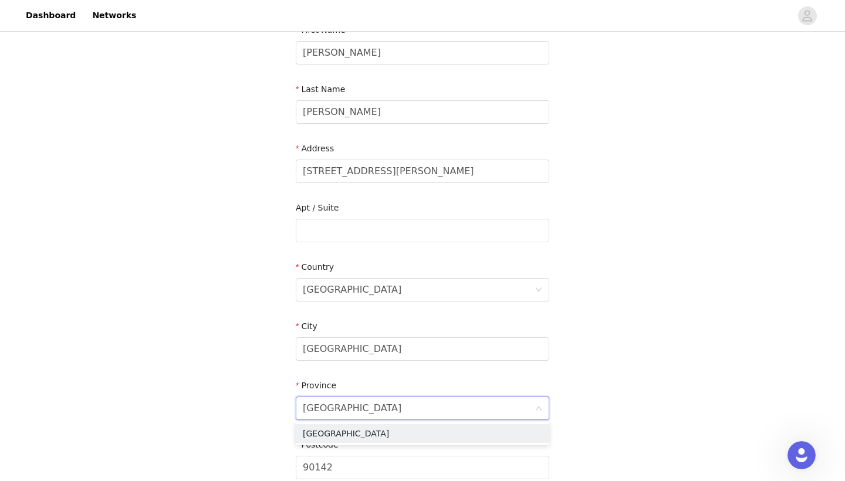
scroll to position [173, 0]
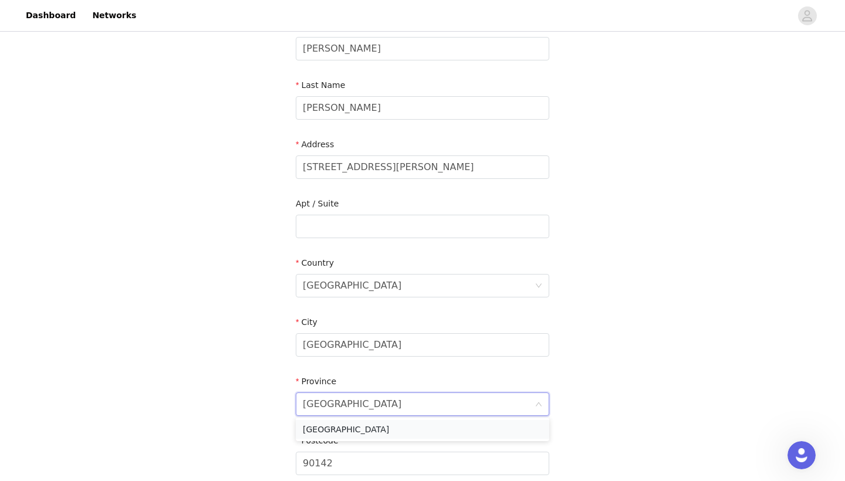
click at [338, 425] on li "[GEOGRAPHIC_DATA]" at bounding box center [422, 429] width 253 height 19
drag, startPoint x: 348, startPoint y: 457, endPoint x: 284, endPoint y: 457, distance: 63.9
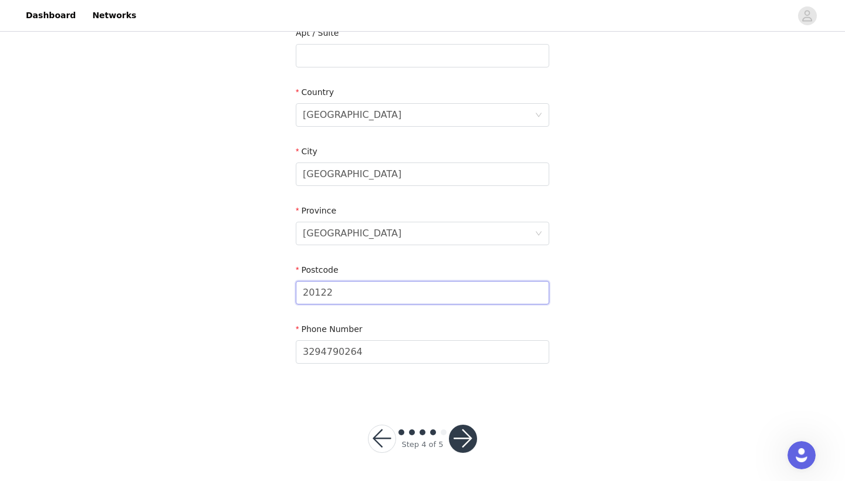
scroll to position [343, 0]
type input "20122"
click at [434, 431] on button "button" at bounding box center [463, 439] width 28 height 28
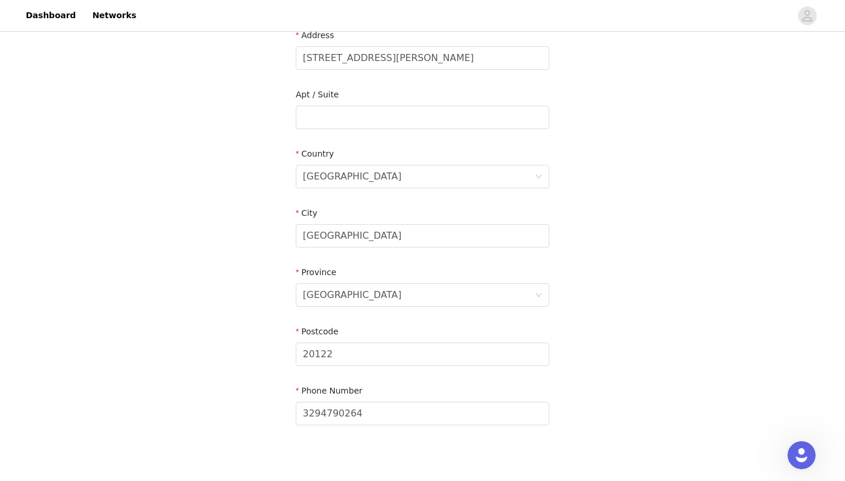
scroll to position [270, 0]
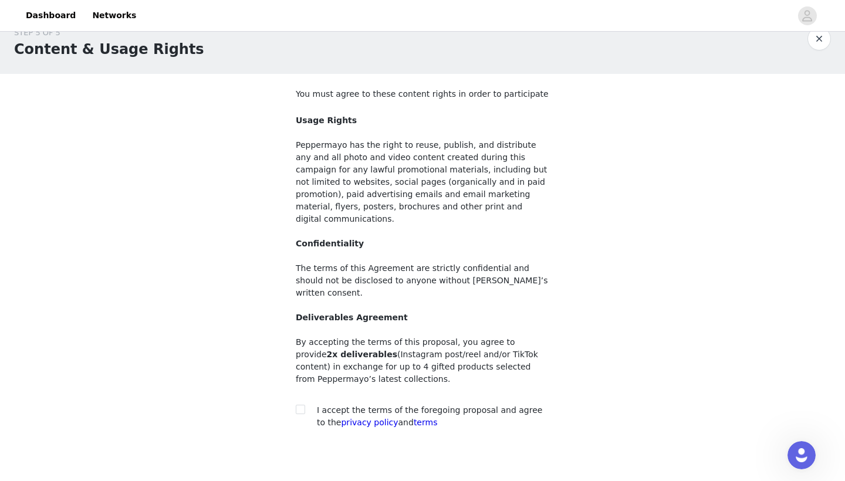
scroll to position [38, 0]
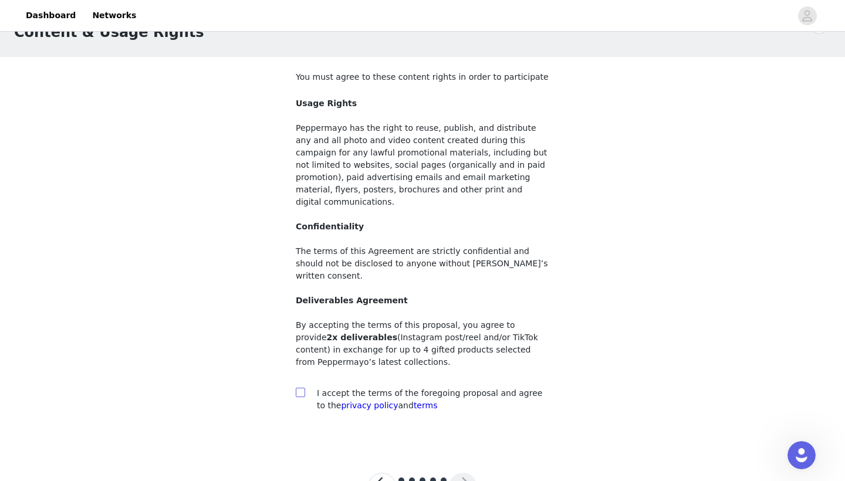
click at [297, 388] on input "checkbox" at bounding box center [300, 392] width 8 height 8
checkbox input "true"
click at [434, 438] on button "button" at bounding box center [463, 487] width 28 height 28
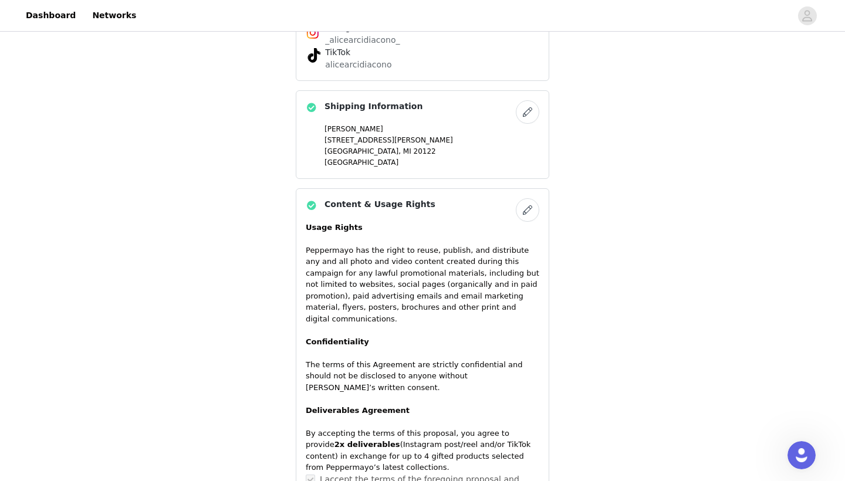
scroll to position [656, 0]
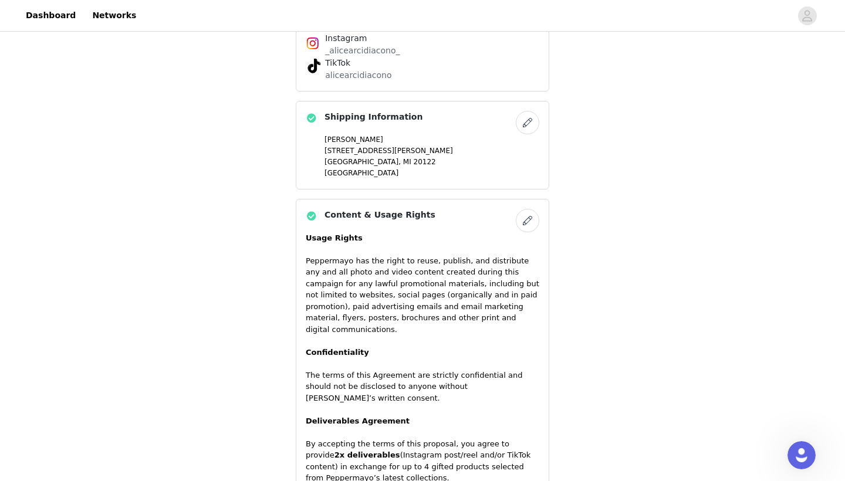
click at [434, 123] on button "button" at bounding box center [527, 122] width 23 height 23
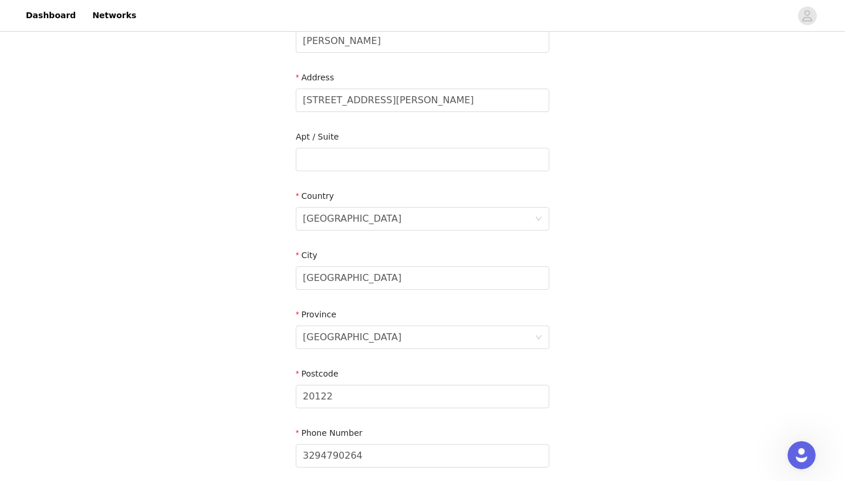
scroll to position [245, 0]
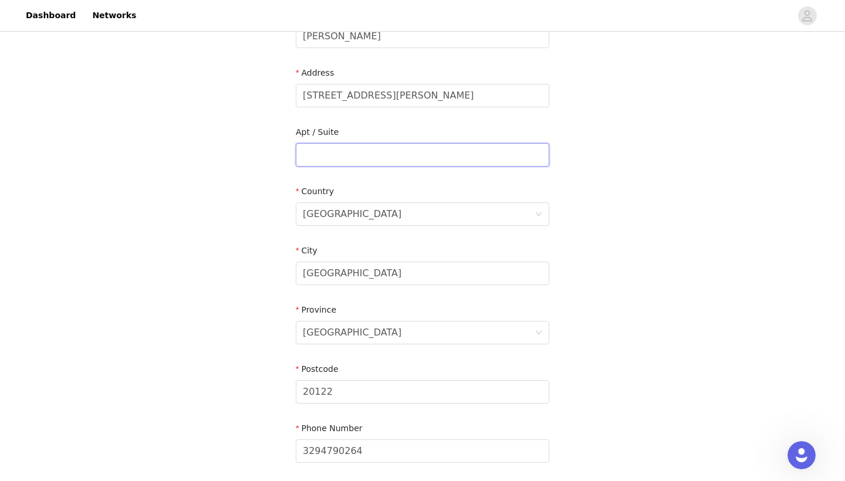
click at [369, 157] on input "text" at bounding box center [422, 154] width 253 height 23
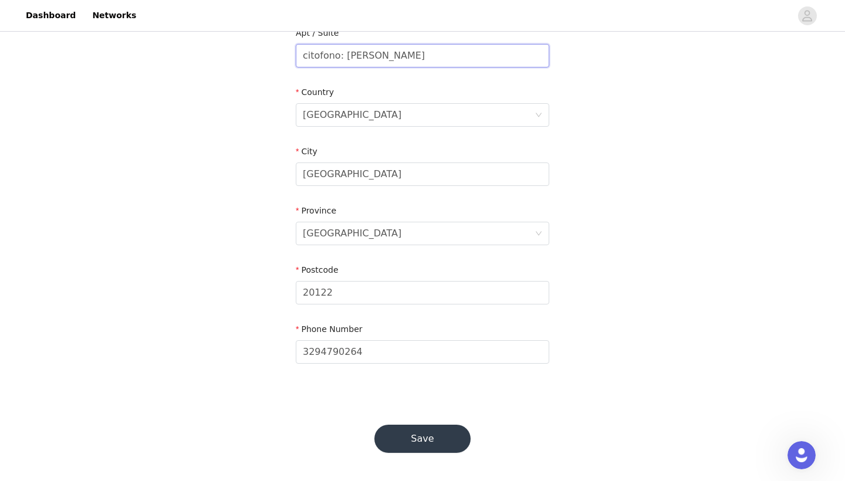
scroll to position [343, 0]
type input "citofono: [PERSON_NAME]"
click at [421, 438] on div "Save" at bounding box center [422, 439] width 124 height 56
click at [411, 438] on button "Save" at bounding box center [422, 439] width 96 height 28
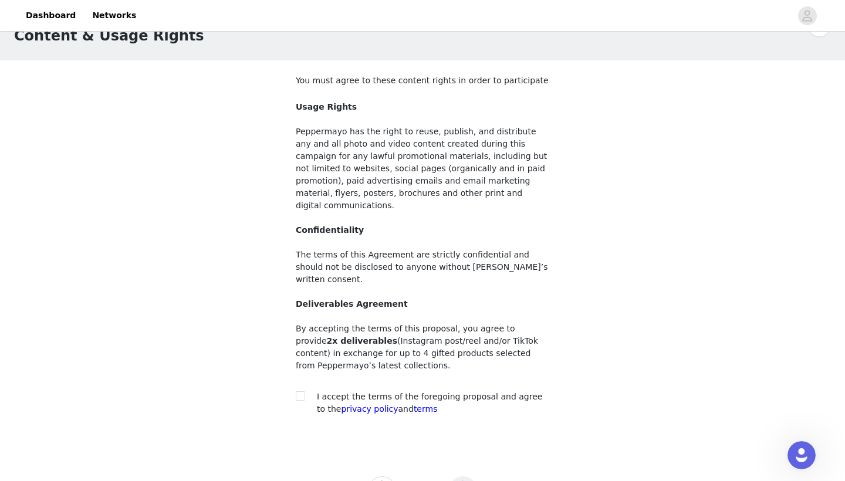
scroll to position [36, 0]
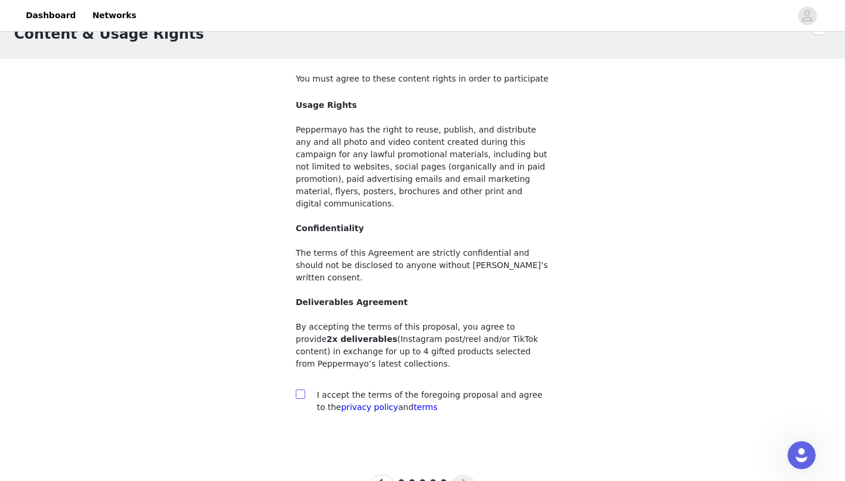
click at [298, 389] on input "checkbox" at bounding box center [300, 393] width 8 height 8
checkbox input "true"
click at [434, 438] on button "button" at bounding box center [463, 488] width 28 height 28
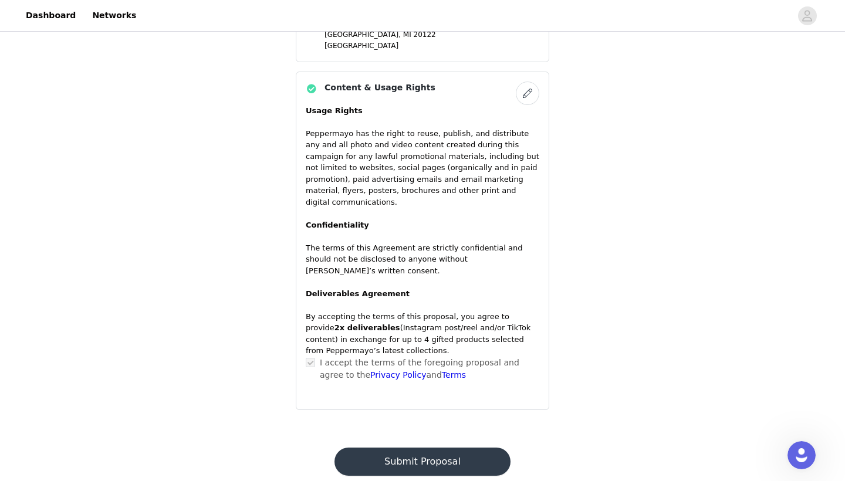
click at [434, 438] on button "Submit Proposal" at bounding box center [421, 461] width 175 height 28
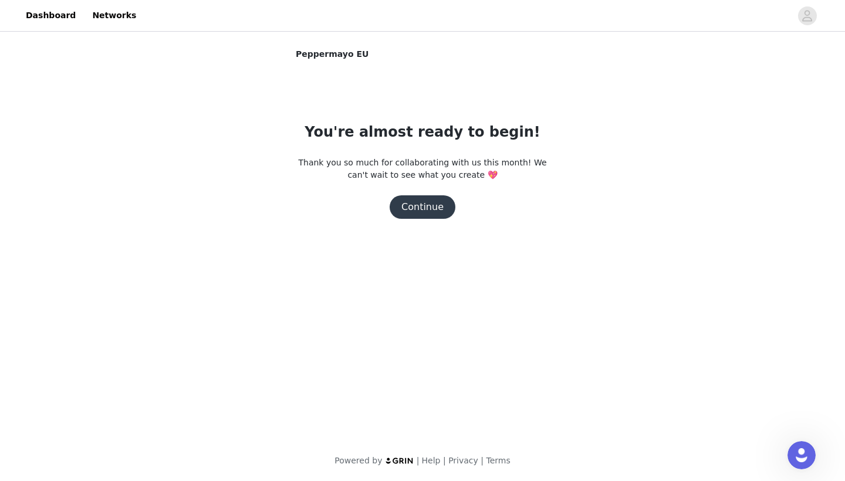
click at [429, 197] on button "Continue" at bounding box center [422, 206] width 66 height 23
